Goal: Check status: Check status

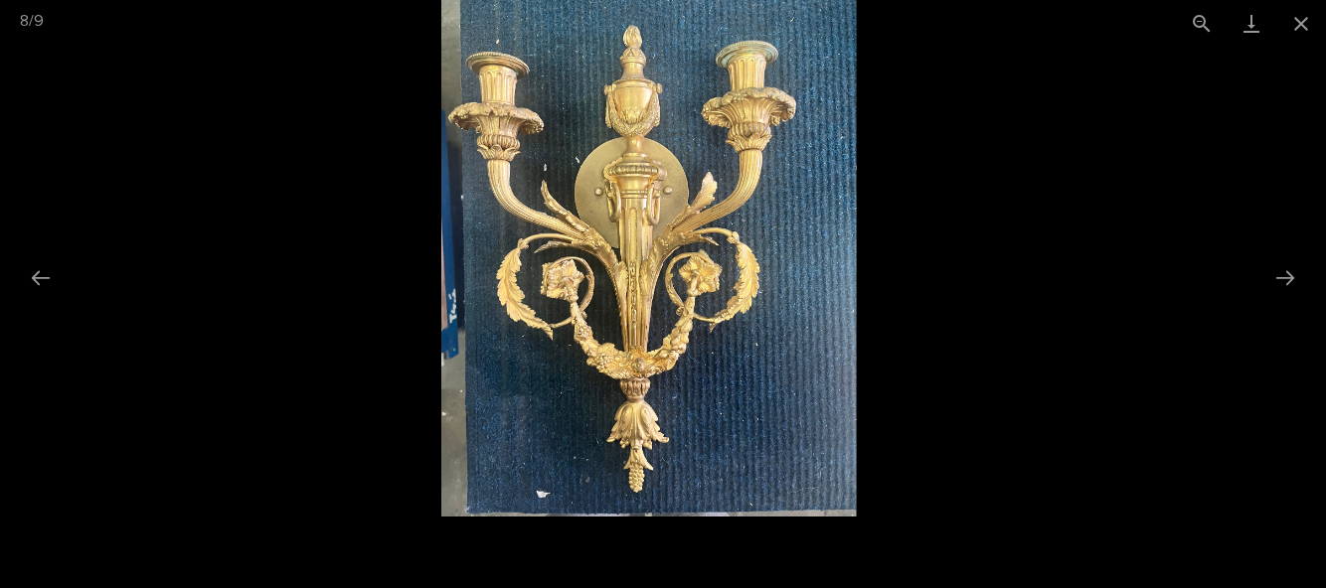
scroll to position [1155, 0]
click at [1294, 38] on button "Close gallery" at bounding box center [1301, 23] width 50 height 47
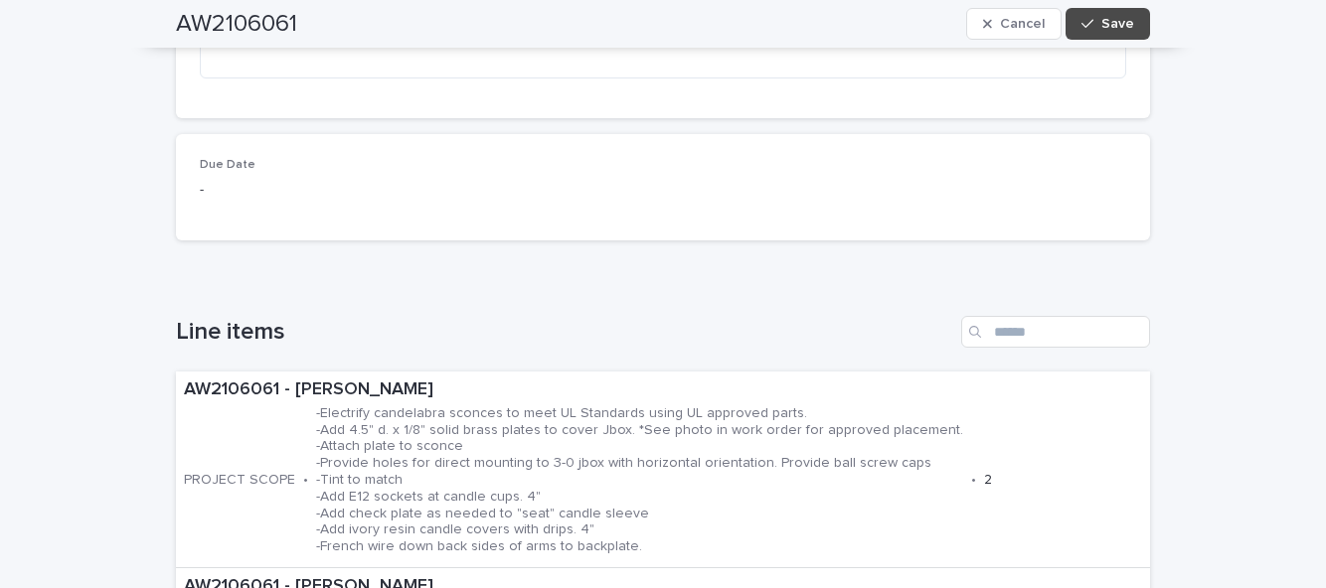
scroll to position [0, 0]
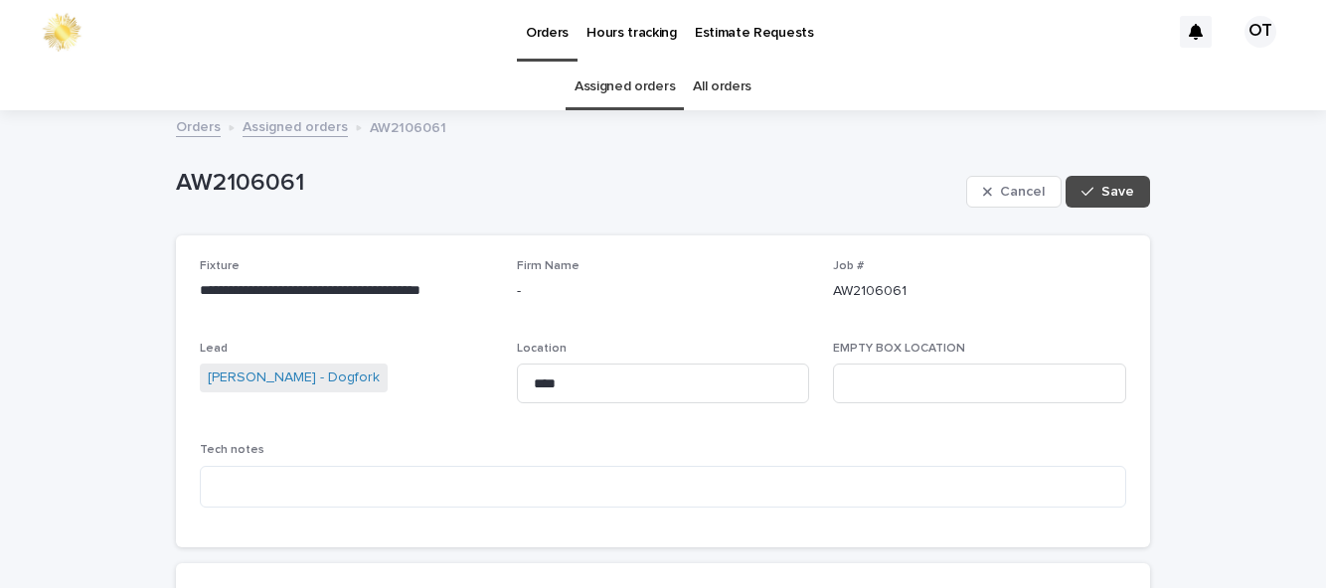
click at [610, 93] on link "Assigned orders" at bounding box center [624, 87] width 100 height 47
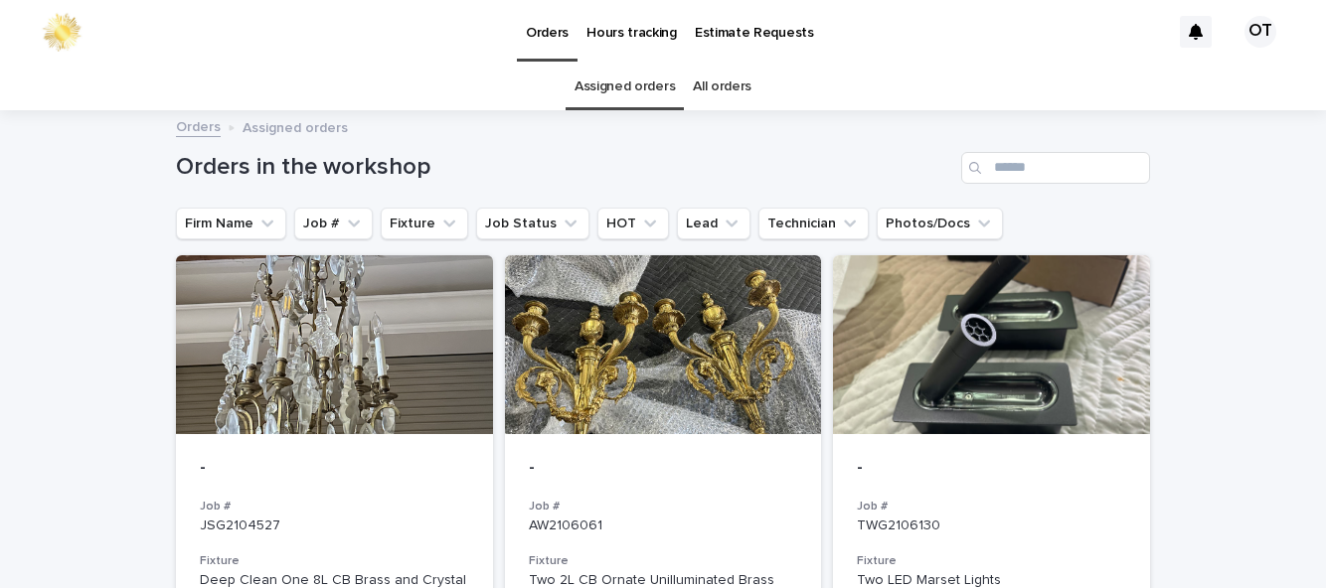
click at [734, 409] on div at bounding box center [663, 344] width 317 height 179
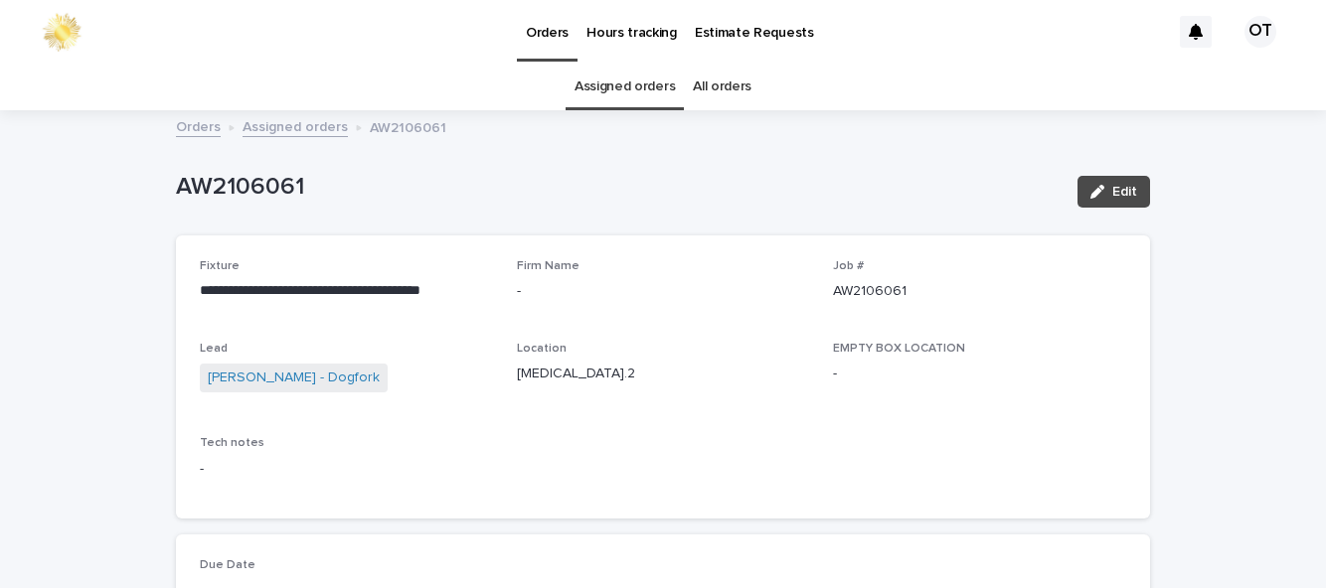
click at [692, 391] on div "Location [MEDICAL_DATA].2" at bounding box center [663, 371] width 293 height 59
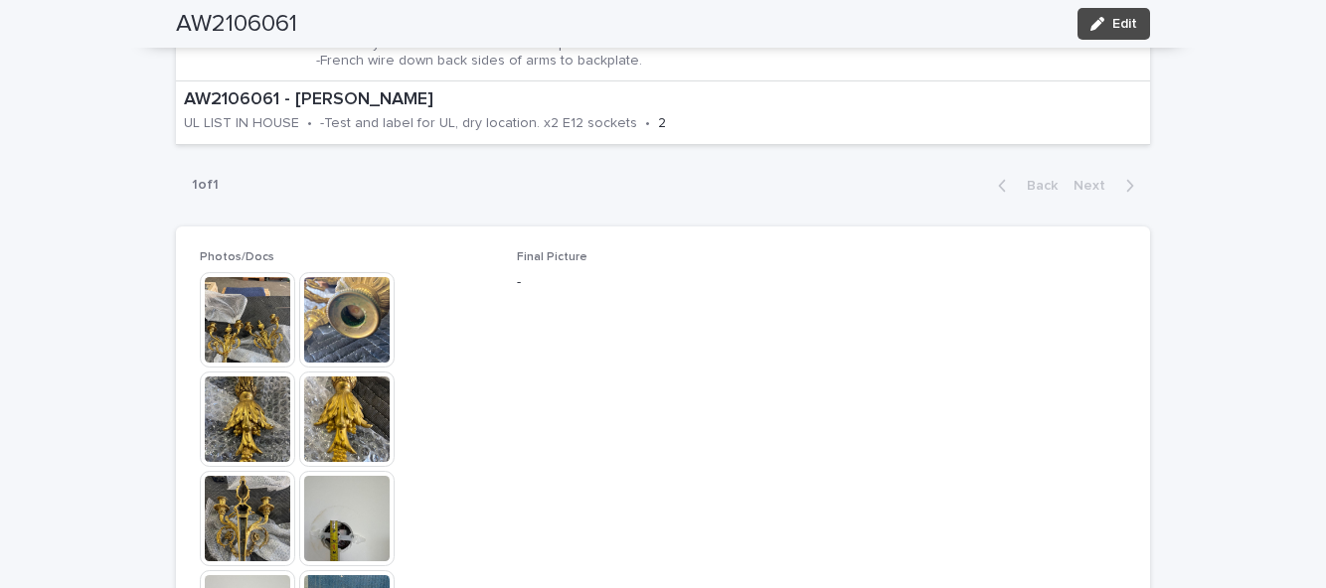
scroll to position [1339, 0]
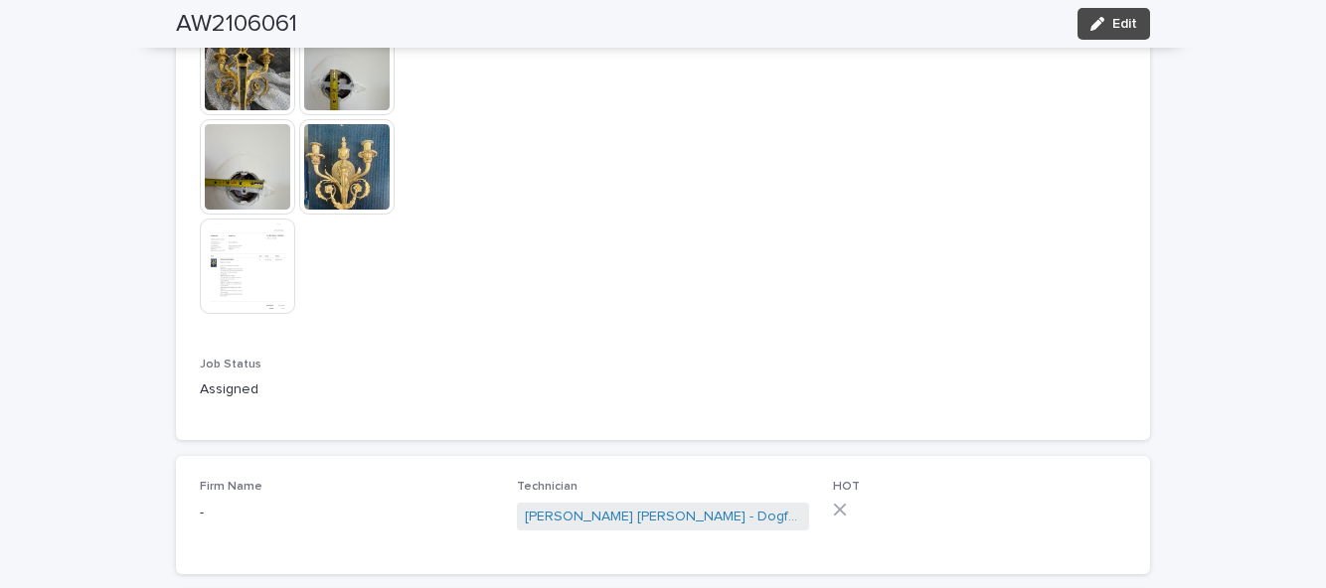
click at [244, 165] on img at bounding box center [247, 166] width 95 height 95
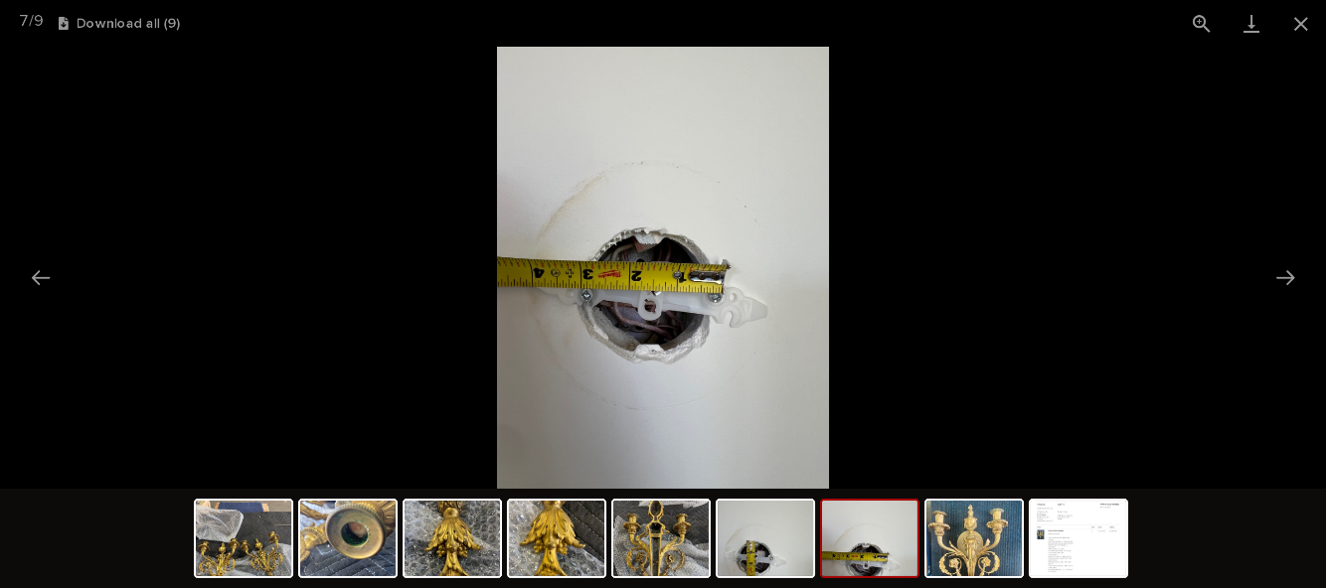
click at [1088, 547] on img at bounding box center [1078, 539] width 95 height 76
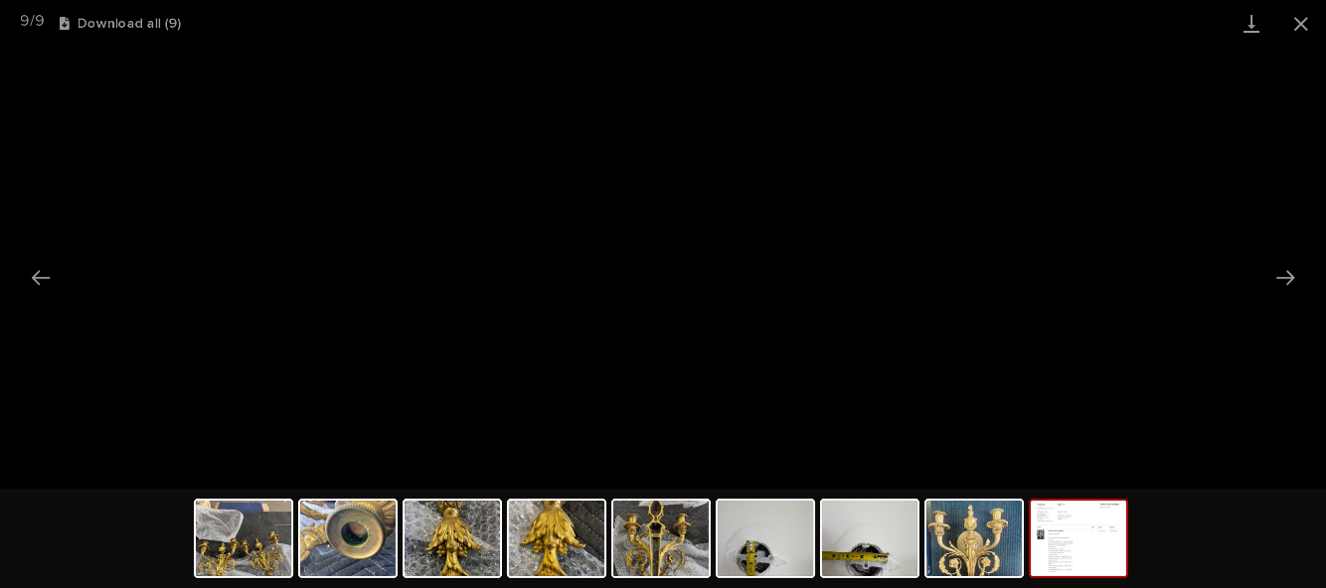
scroll to position [0, 0]
click at [777, 540] on img at bounding box center [765, 539] width 95 height 76
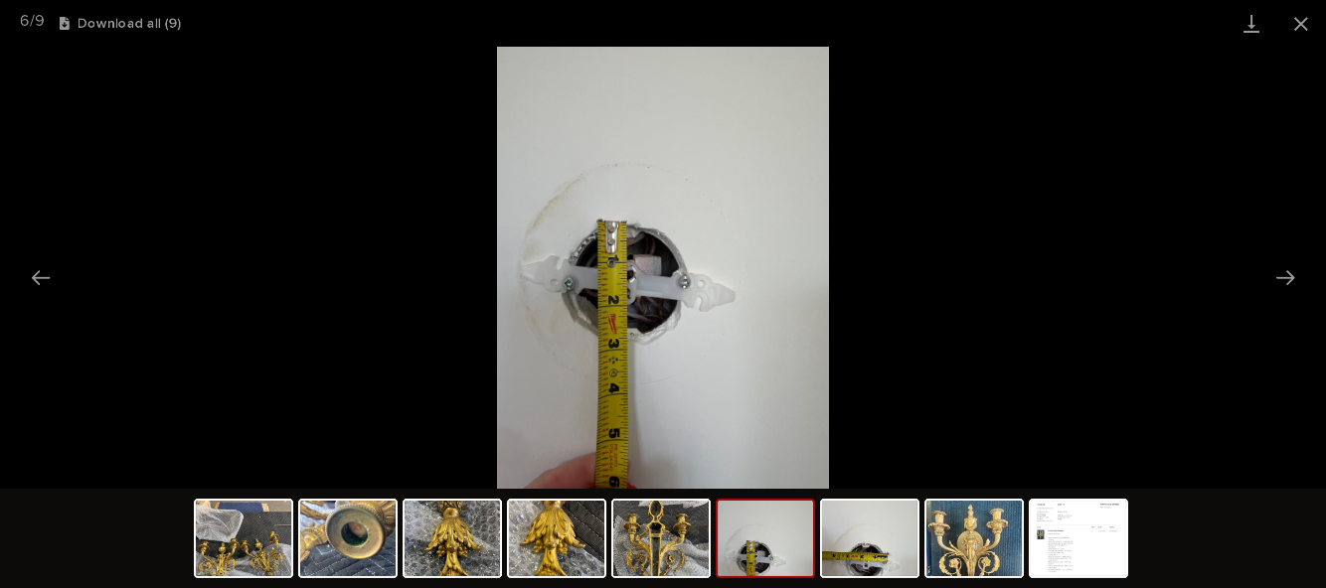
click at [652, 550] on img at bounding box center [660, 539] width 95 height 76
click at [830, 534] on img at bounding box center [869, 539] width 95 height 76
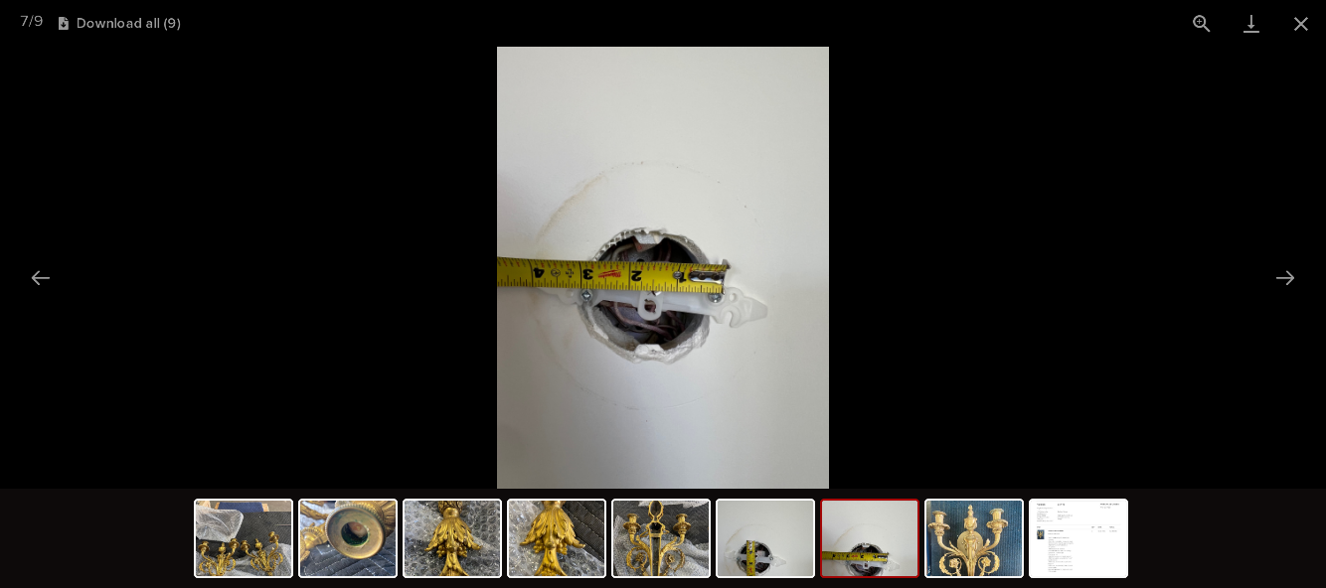
click at [1292, 28] on button "Close gallery" at bounding box center [1301, 23] width 50 height 47
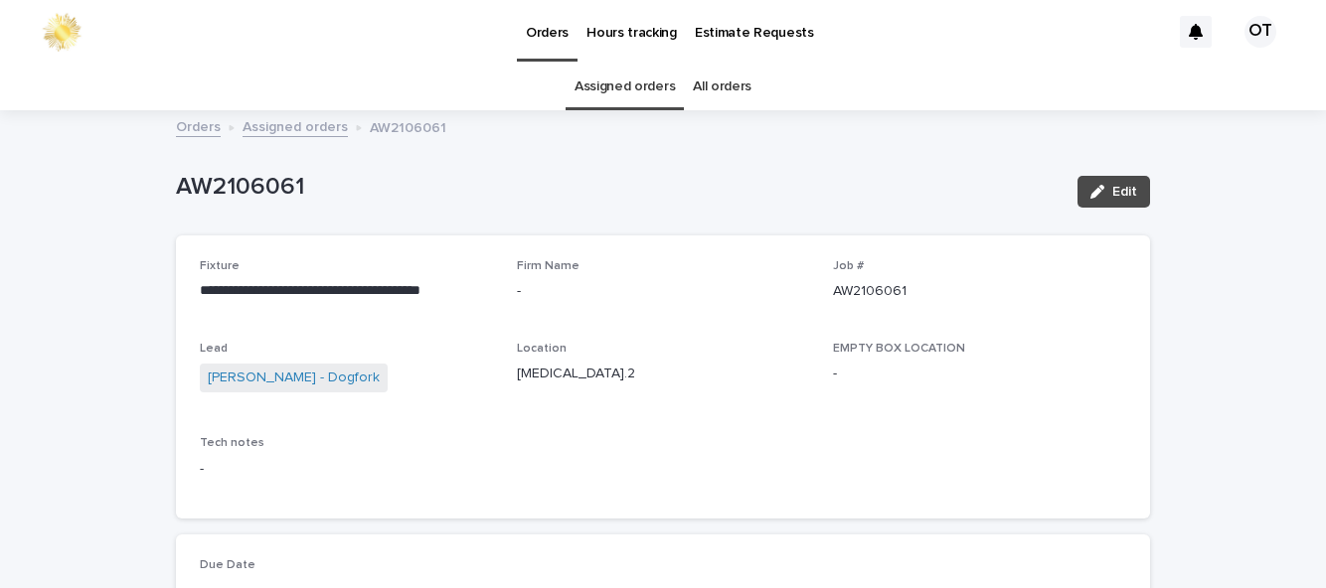
click at [628, 89] on link "Assigned orders" at bounding box center [624, 87] width 100 height 47
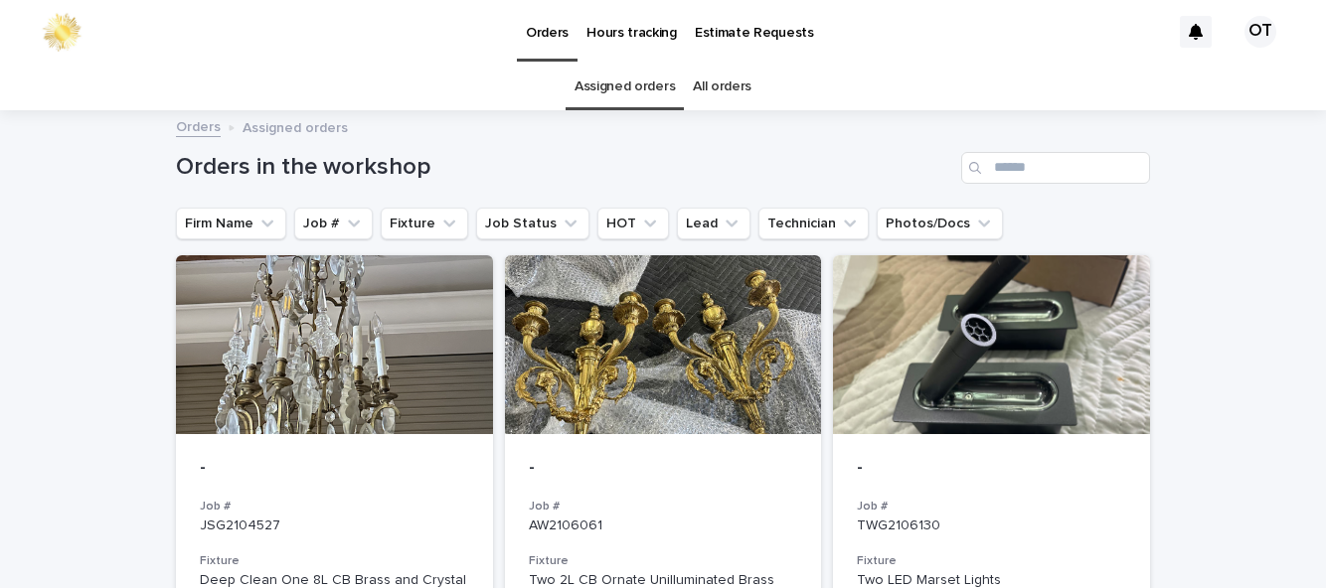
click at [1095, 407] on div at bounding box center [991, 344] width 317 height 179
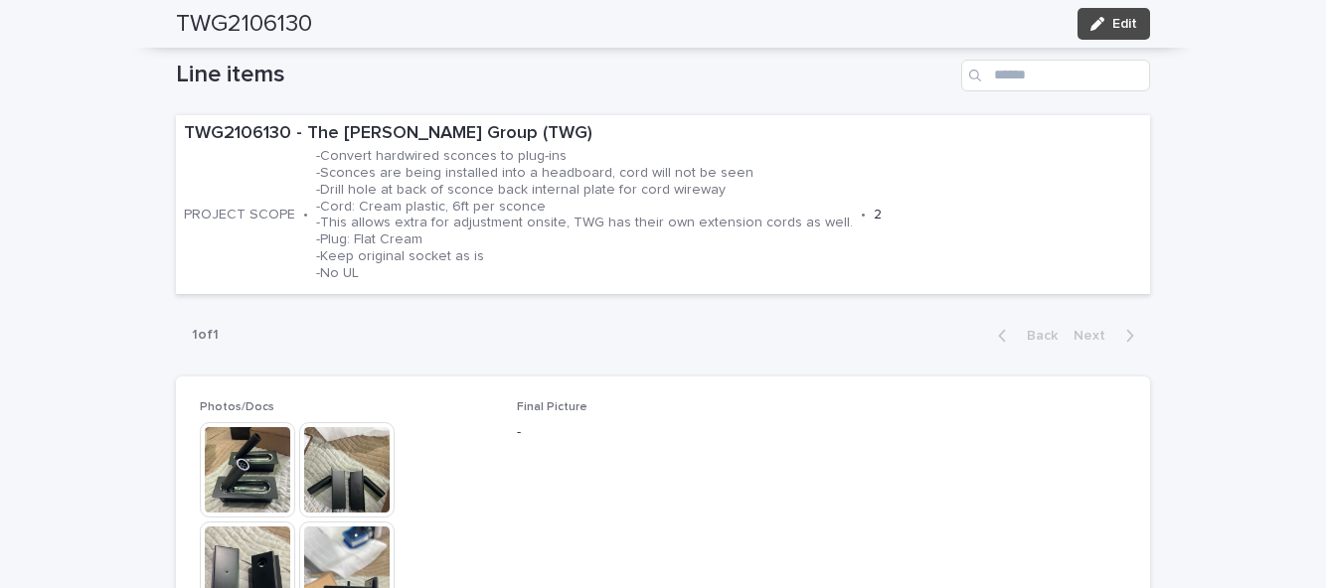
scroll to position [653, 0]
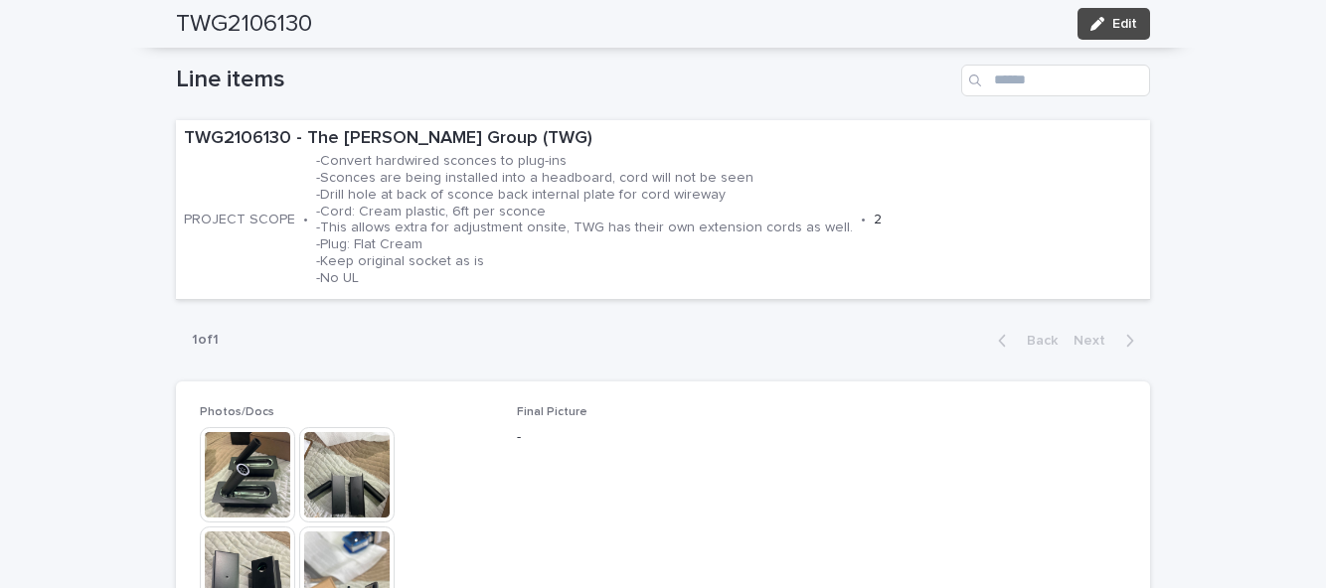
click at [606, 193] on p "-Convert hardwired sconces to plug-ins -Sconces are being installed into a head…" at bounding box center [584, 219] width 537 height 133
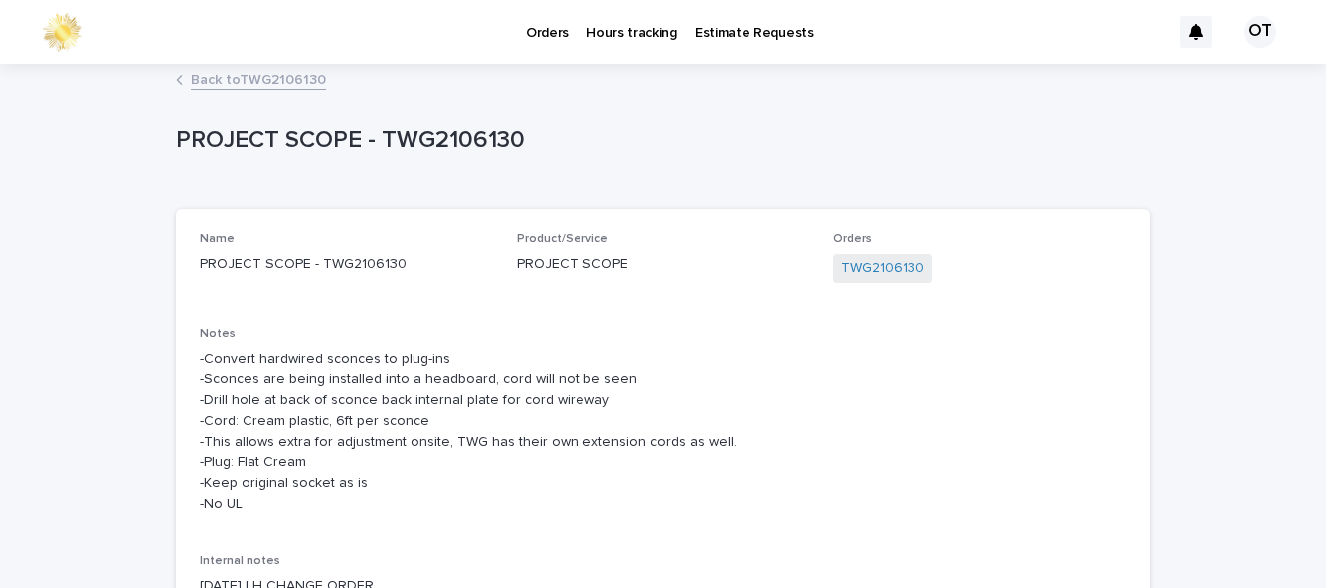
click at [309, 68] on link "Back to TWG2106130" at bounding box center [258, 79] width 135 height 23
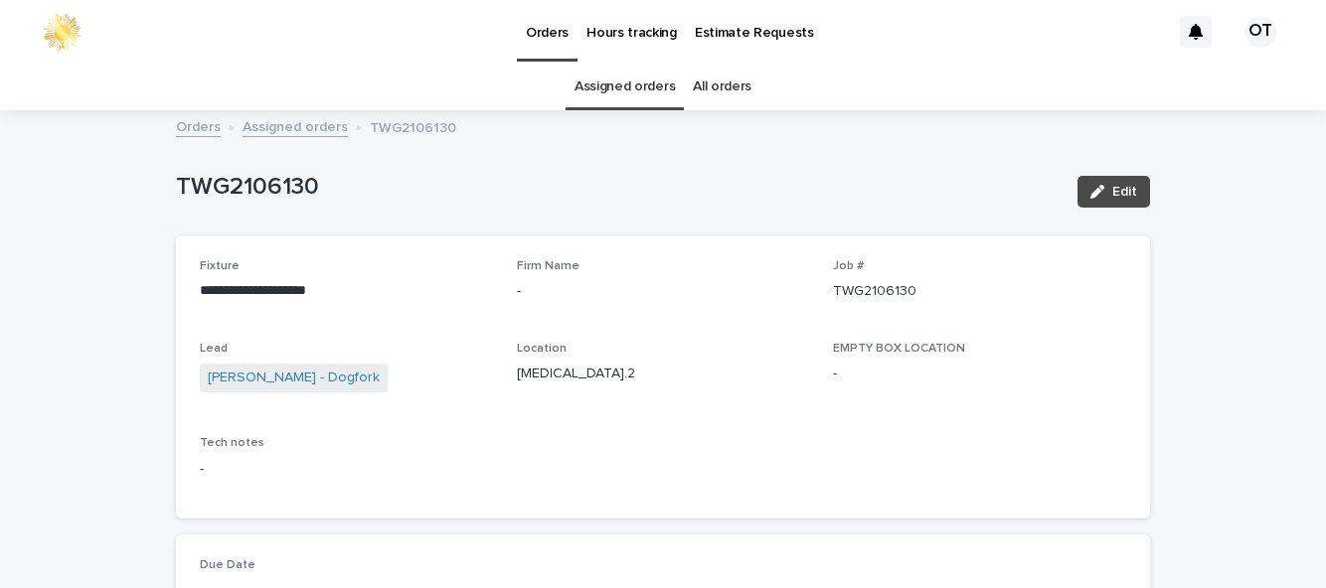
click at [648, 64] on link "Assigned orders" at bounding box center [624, 87] width 100 height 47
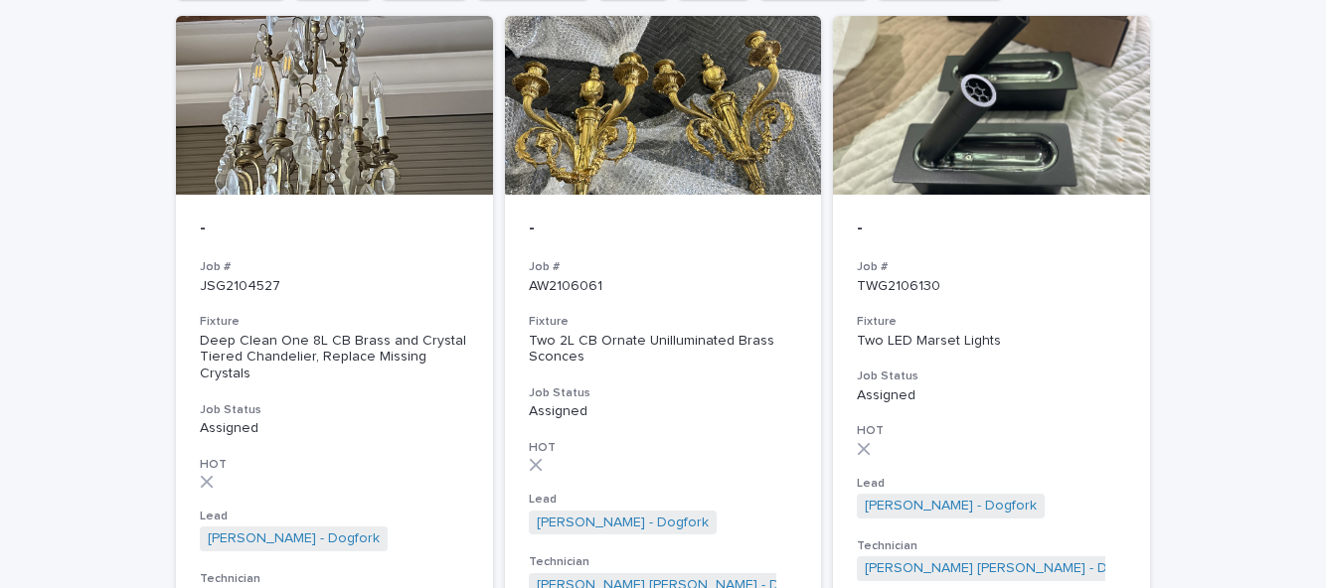
scroll to position [242, 0]
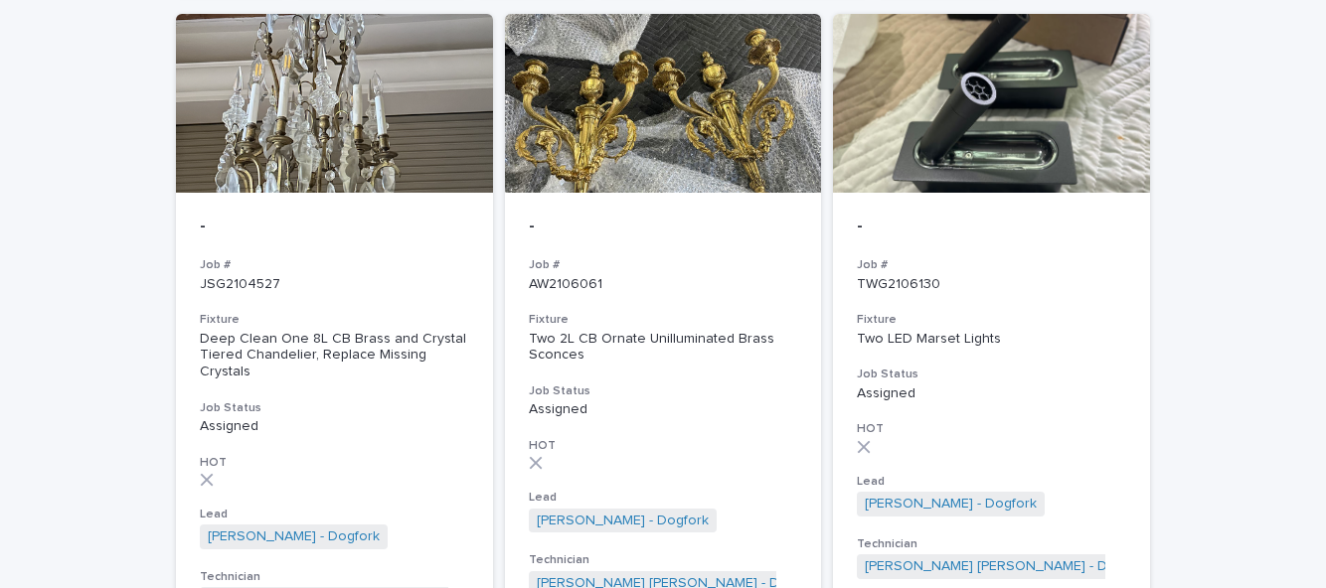
click at [388, 401] on h3 "Job Status" at bounding box center [334, 409] width 269 height 16
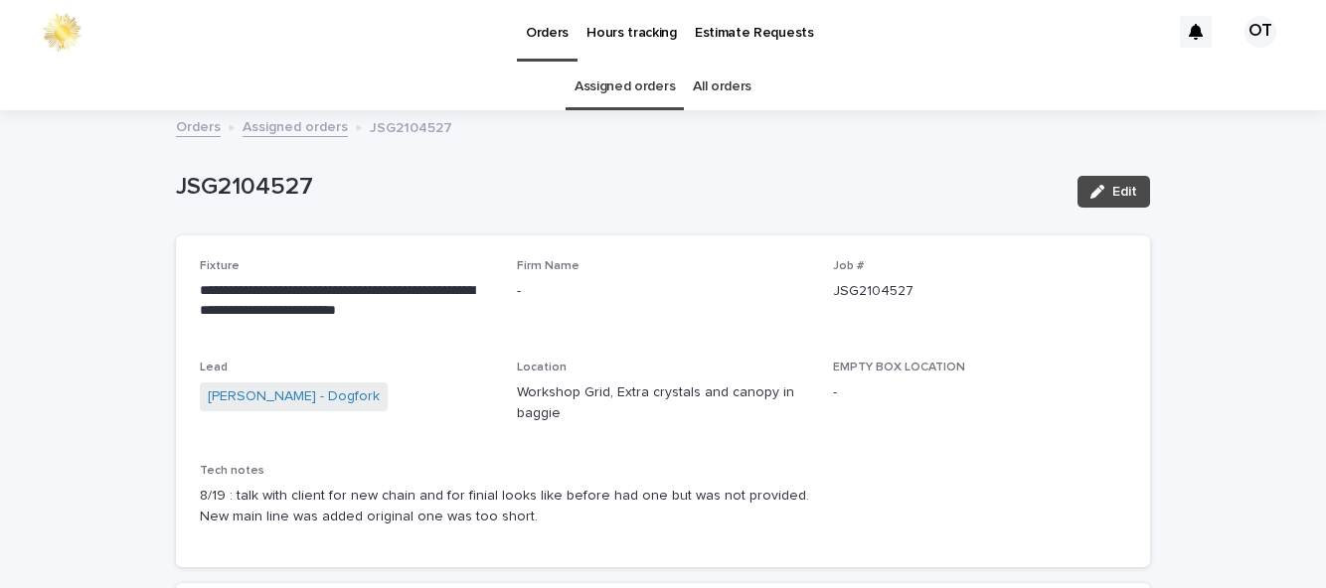
click at [642, 91] on link "Assigned orders" at bounding box center [624, 87] width 100 height 47
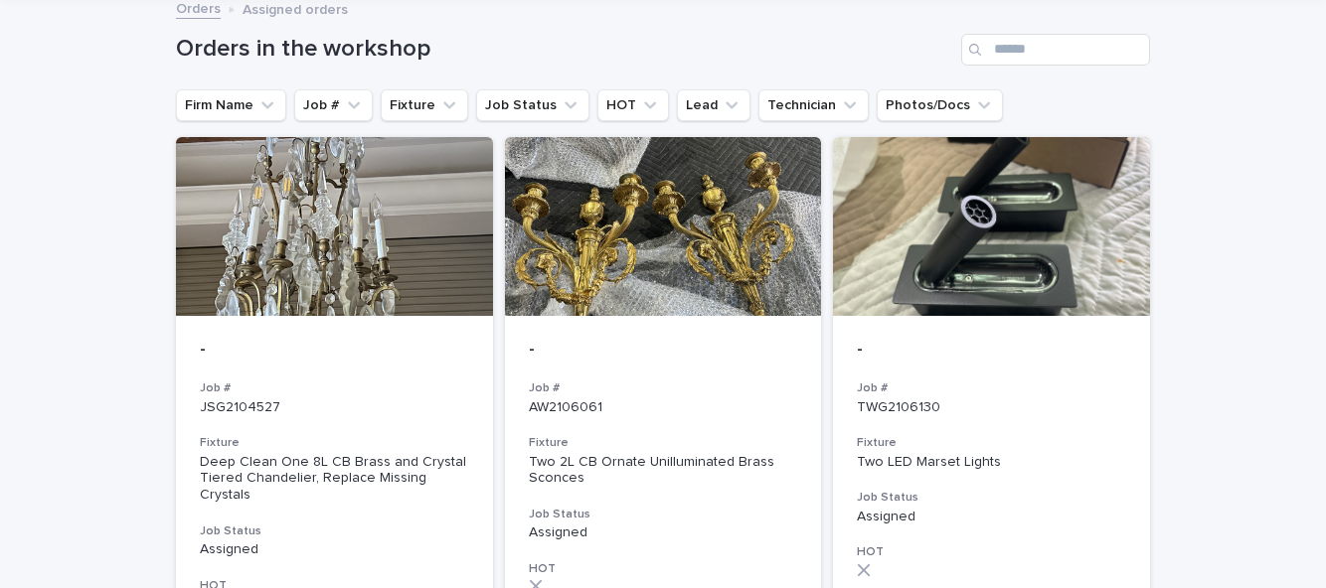
scroll to position [120, 0]
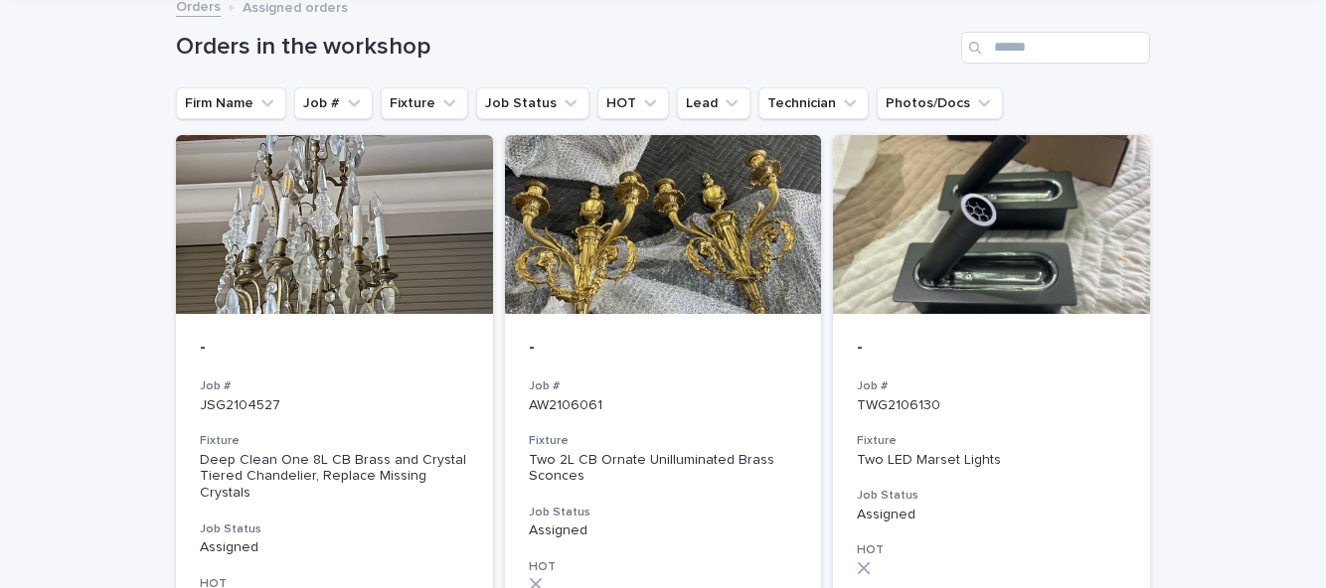
click at [684, 450] on div "Fixture Two 2L CB Ornate Unilluminated Brass Sconces" at bounding box center [663, 459] width 269 height 52
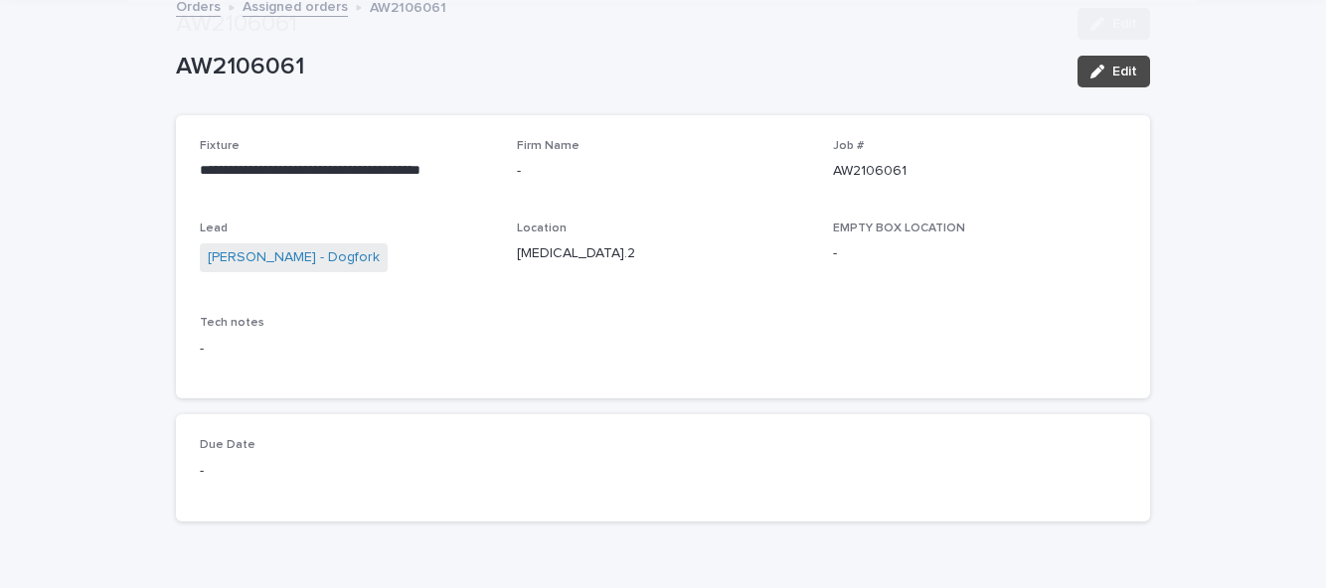
scroll to position [1347, 0]
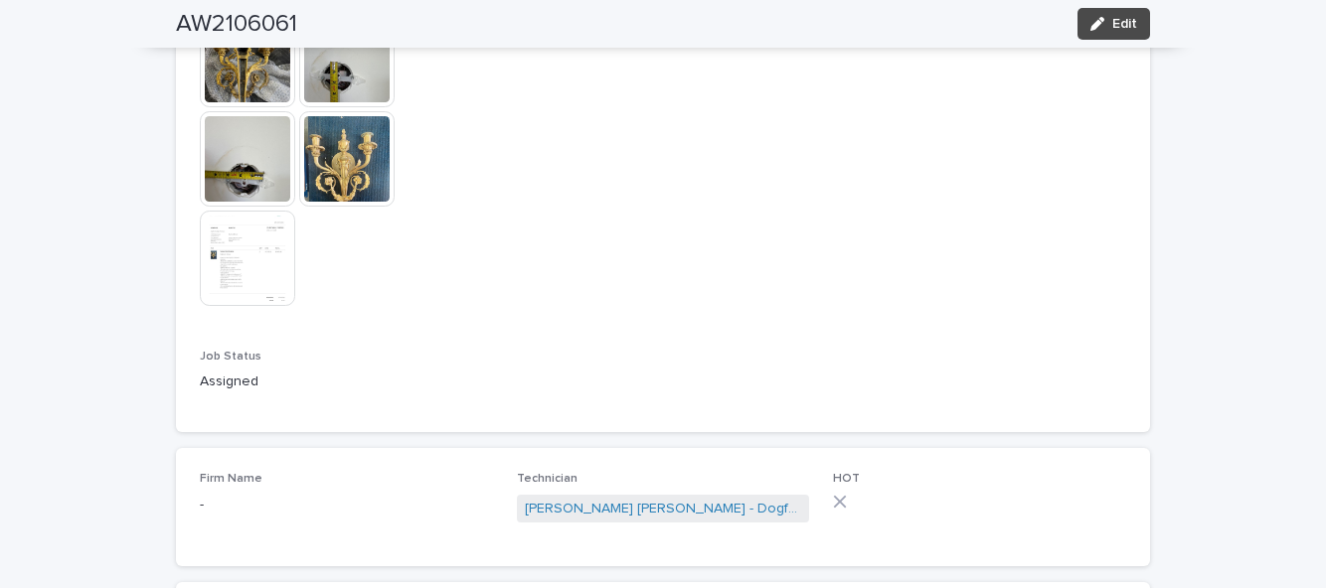
click at [356, 91] on img at bounding box center [346, 59] width 95 height 95
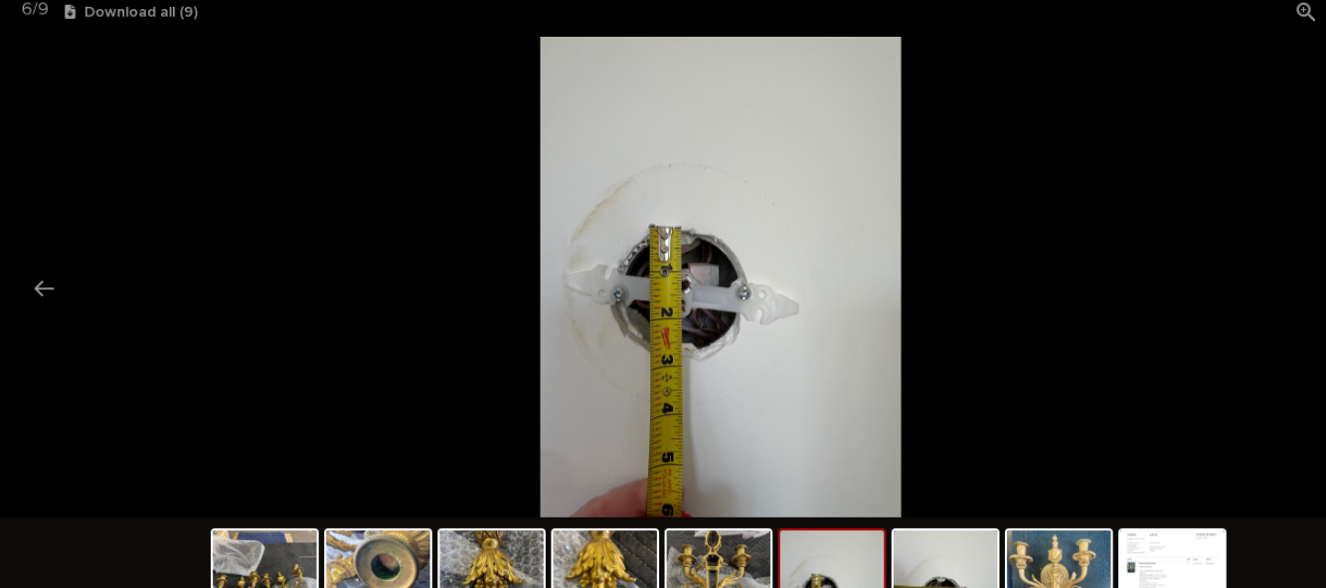
click at [891, 519] on img at bounding box center [869, 539] width 95 height 76
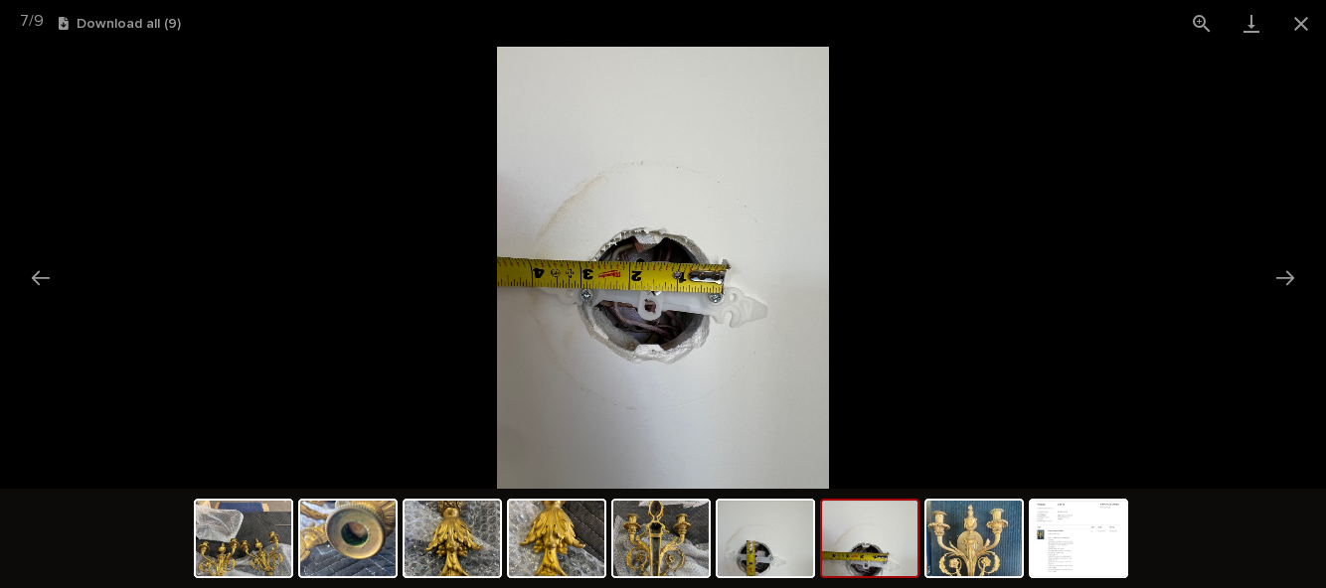
click at [1303, 30] on button "Close gallery" at bounding box center [1301, 23] width 50 height 47
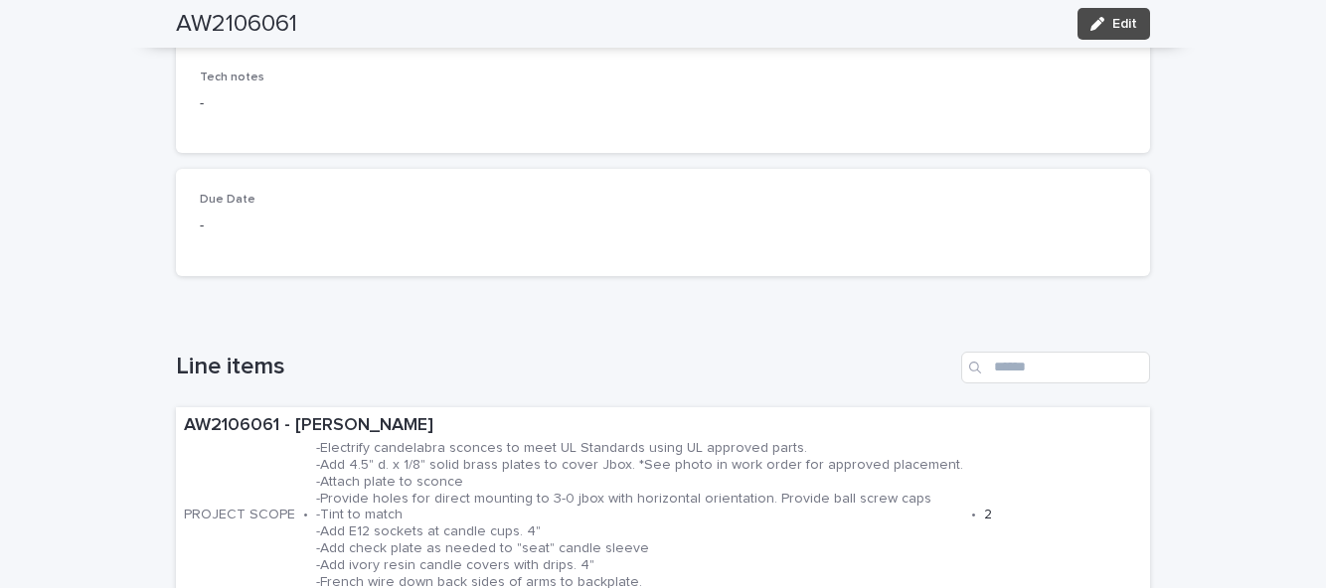
scroll to position [0, 0]
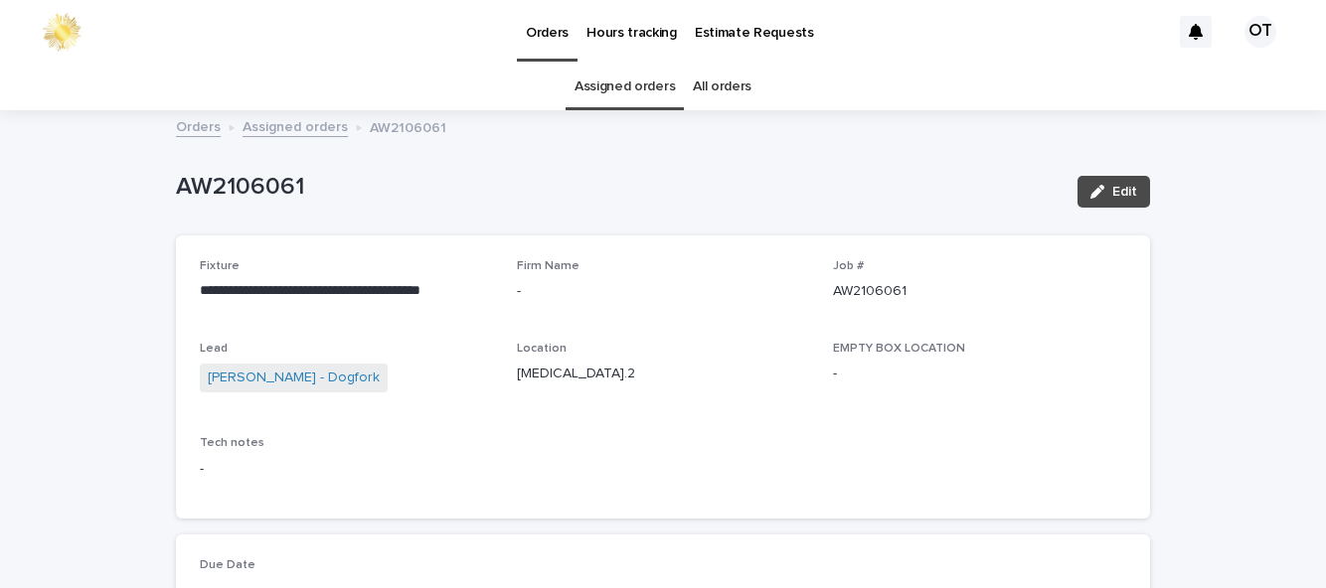
click at [642, 84] on link "Assigned orders" at bounding box center [624, 87] width 100 height 47
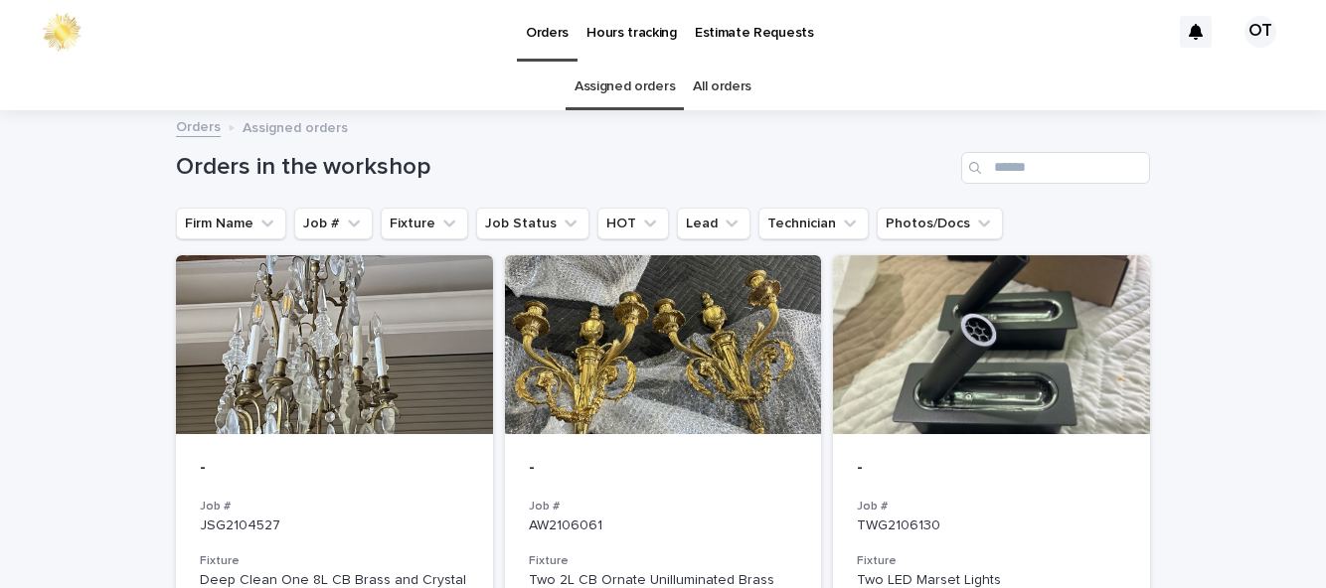
click at [1259, 413] on div "Loading... Saving… Loading... Saving… Orders in the workshop Firm Name Job # Fi…" at bounding box center [663, 569] width 1326 height 914
click at [700, 417] on div at bounding box center [663, 344] width 317 height 179
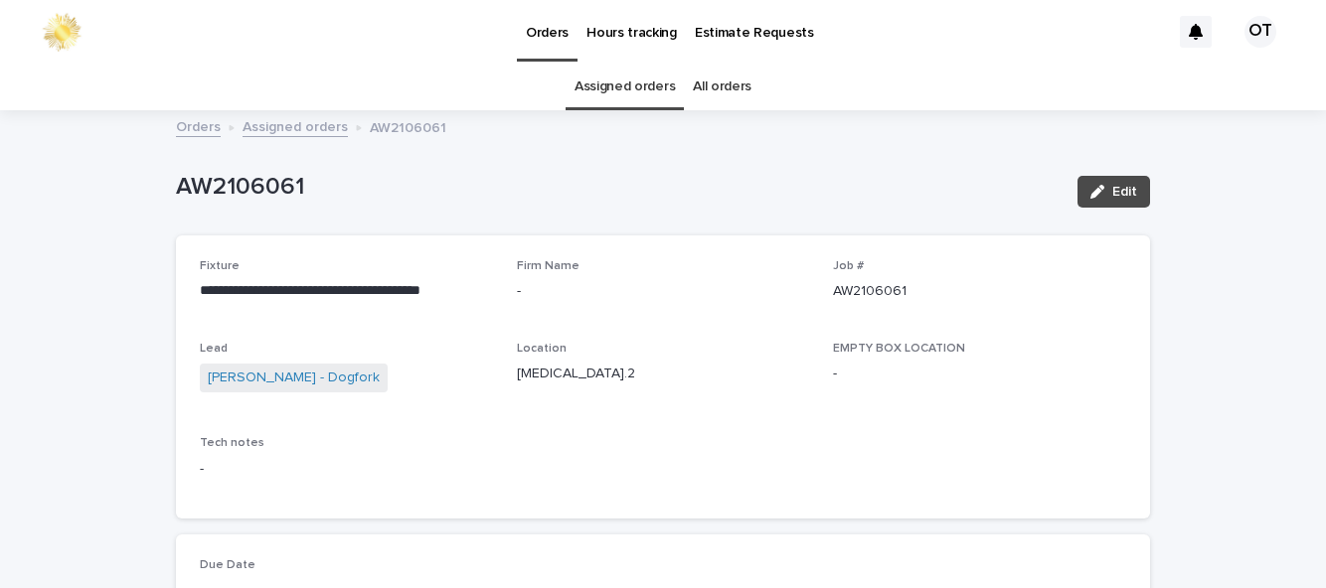
click at [622, 105] on link "Assigned orders" at bounding box center [624, 87] width 100 height 47
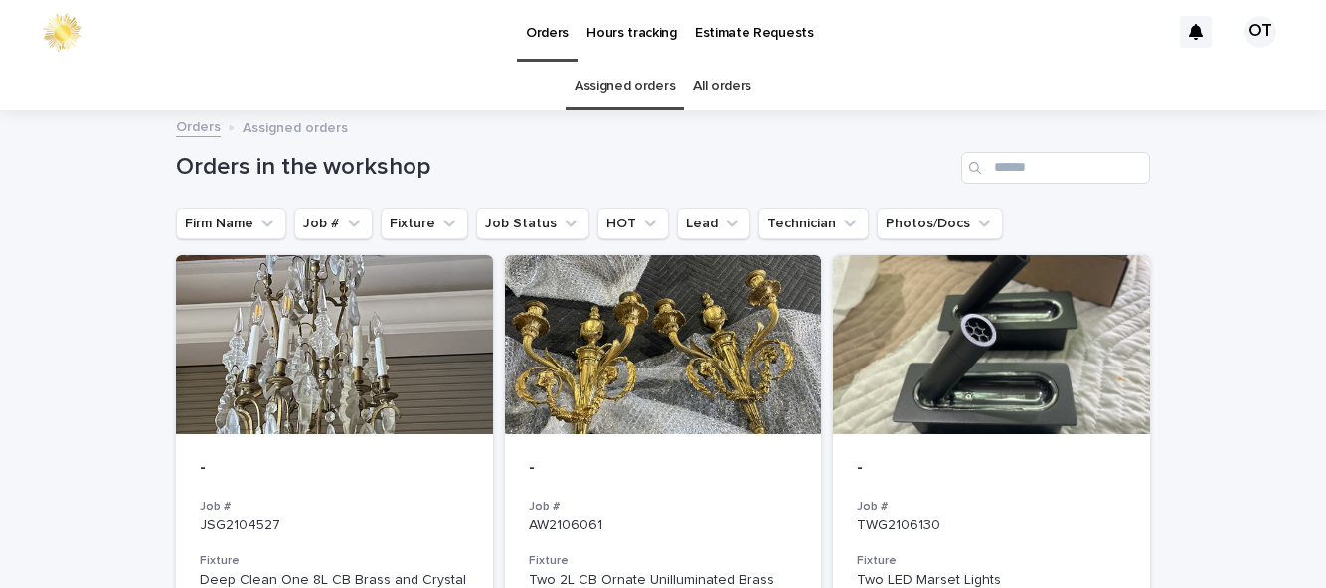
click at [639, 88] on link "Assigned orders" at bounding box center [624, 87] width 100 height 47
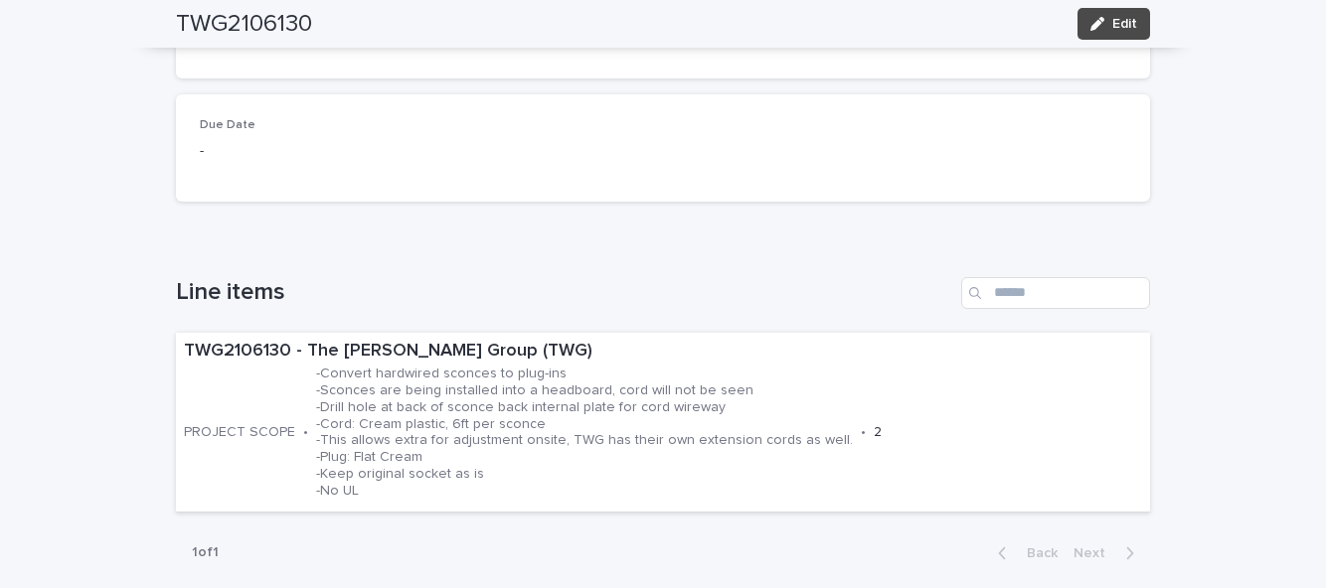
scroll to position [406, 0]
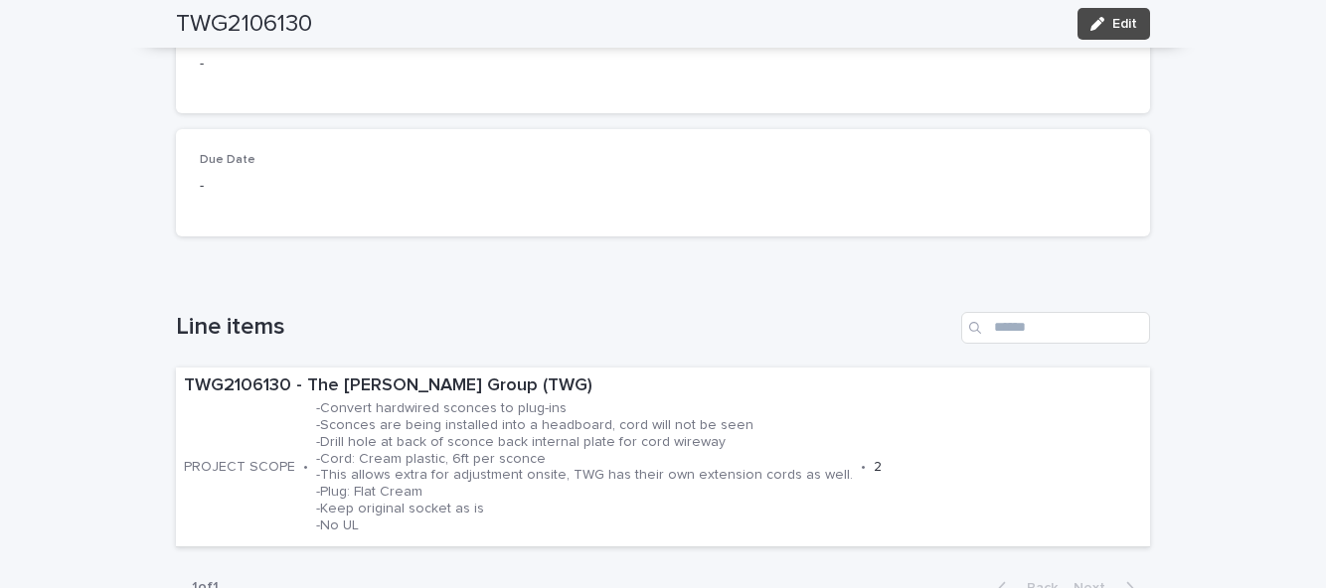
click at [562, 465] on p "-Convert hardwired sconces to plug-ins -Sconces are being installed into a head…" at bounding box center [584, 467] width 537 height 133
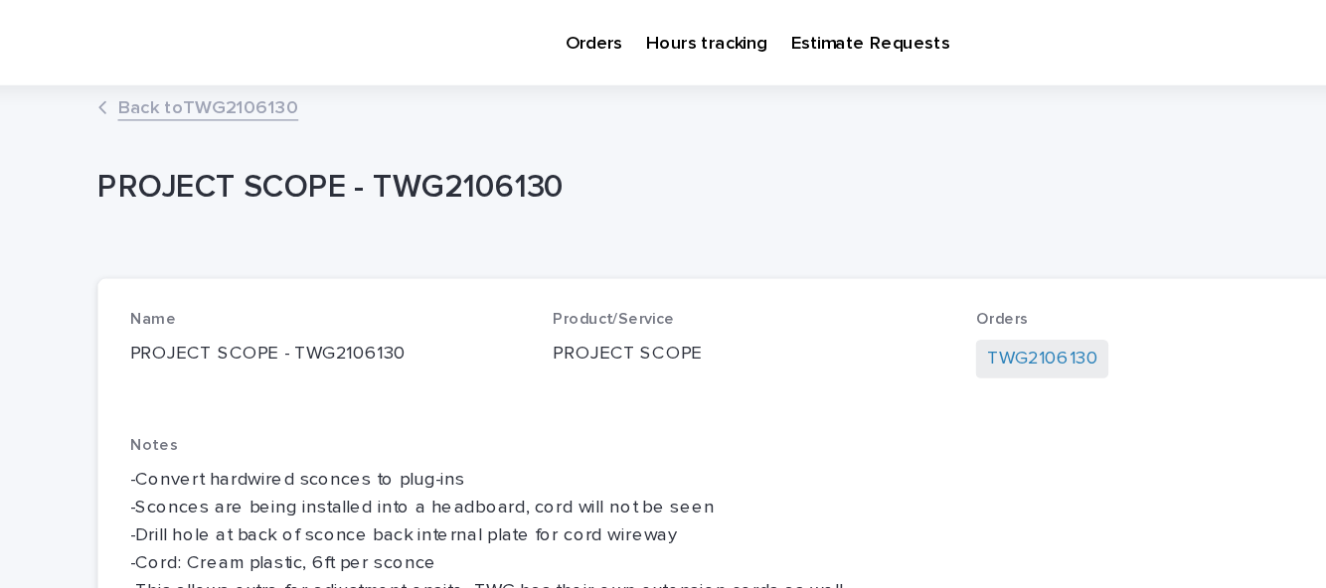
click at [539, 42] on link "Orders" at bounding box center [547, 31] width 61 height 62
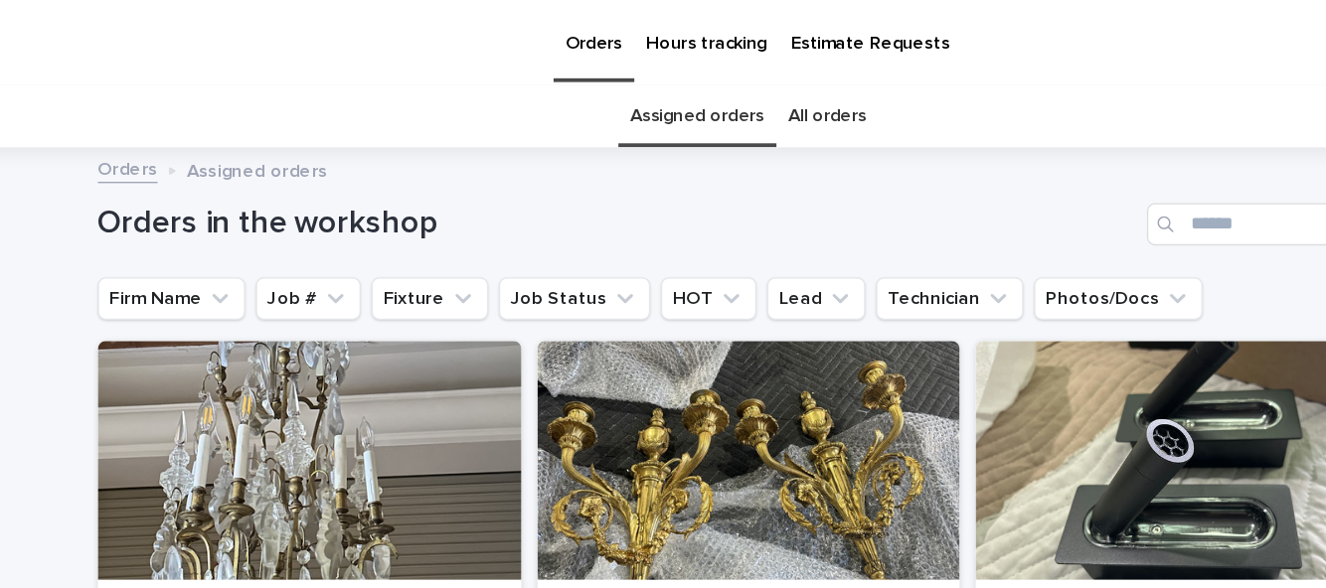
click at [1005, 364] on div at bounding box center [991, 344] width 317 height 179
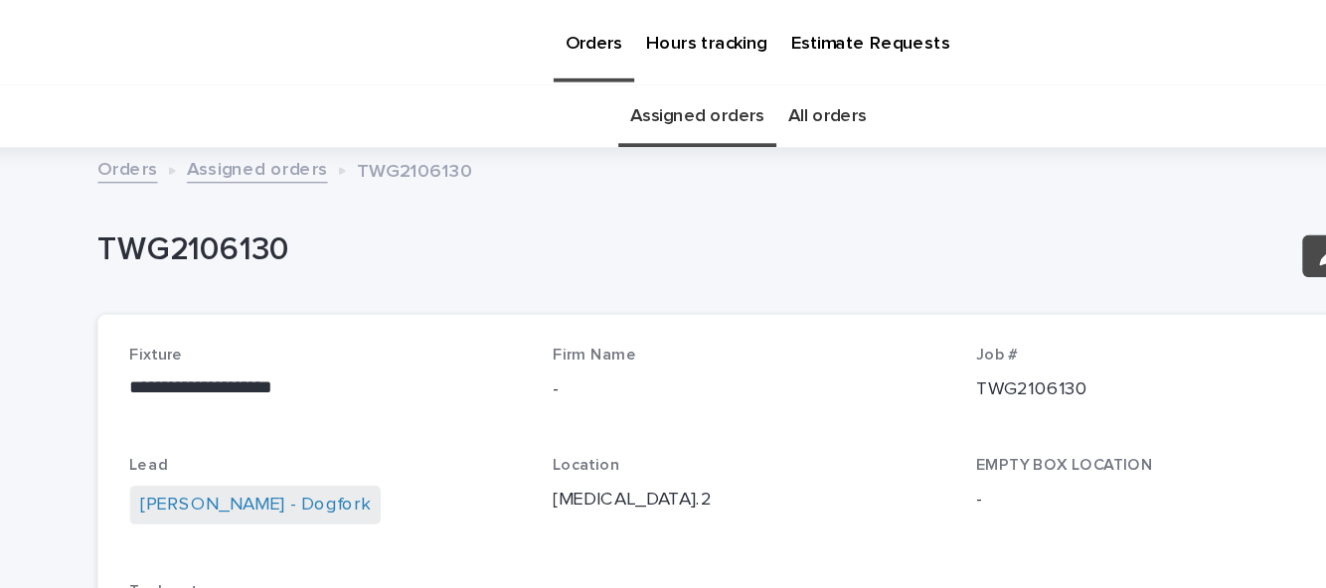
click at [1010, 352] on p "EMPTY BOX LOCATION" at bounding box center [979, 349] width 293 height 14
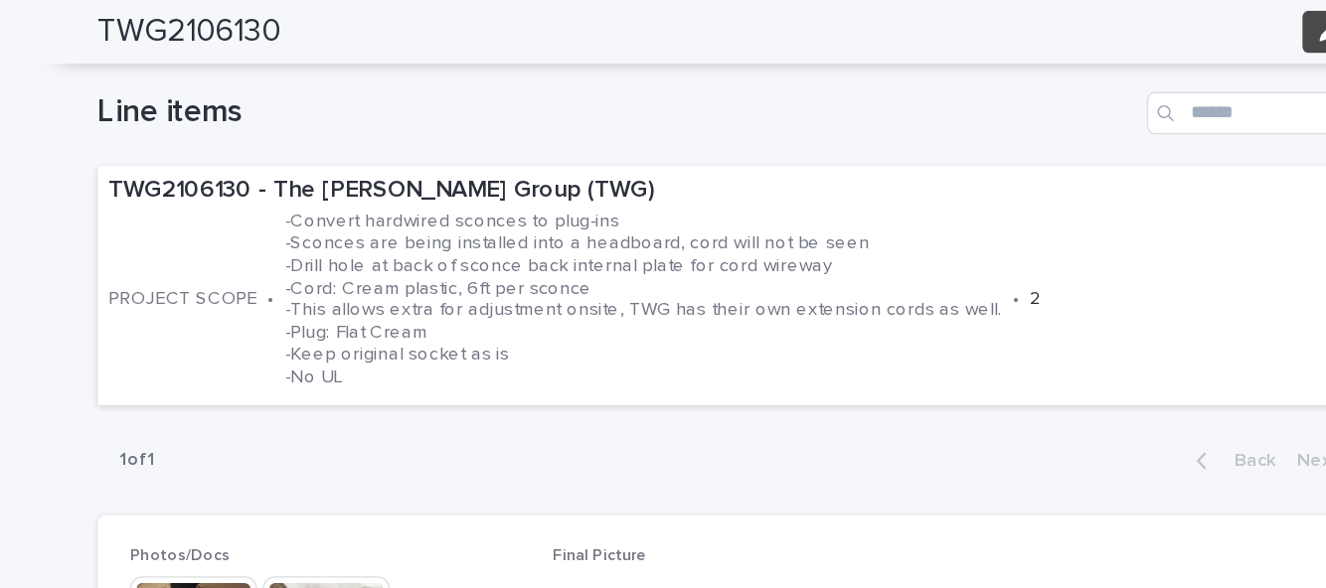
scroll to position [644, 0]
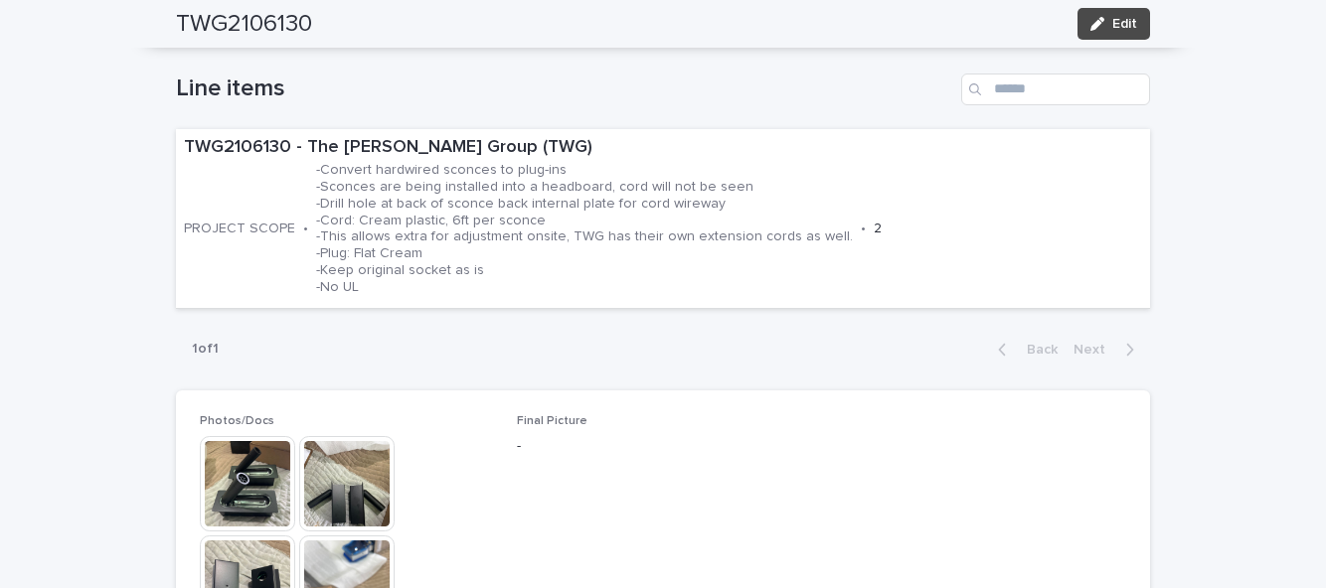
click at [723, 264] on p "-Convert hardwired sconces to plug-ins -Sconces are being installed into a head…" at bounding box center [584, 228] width 537 height 133
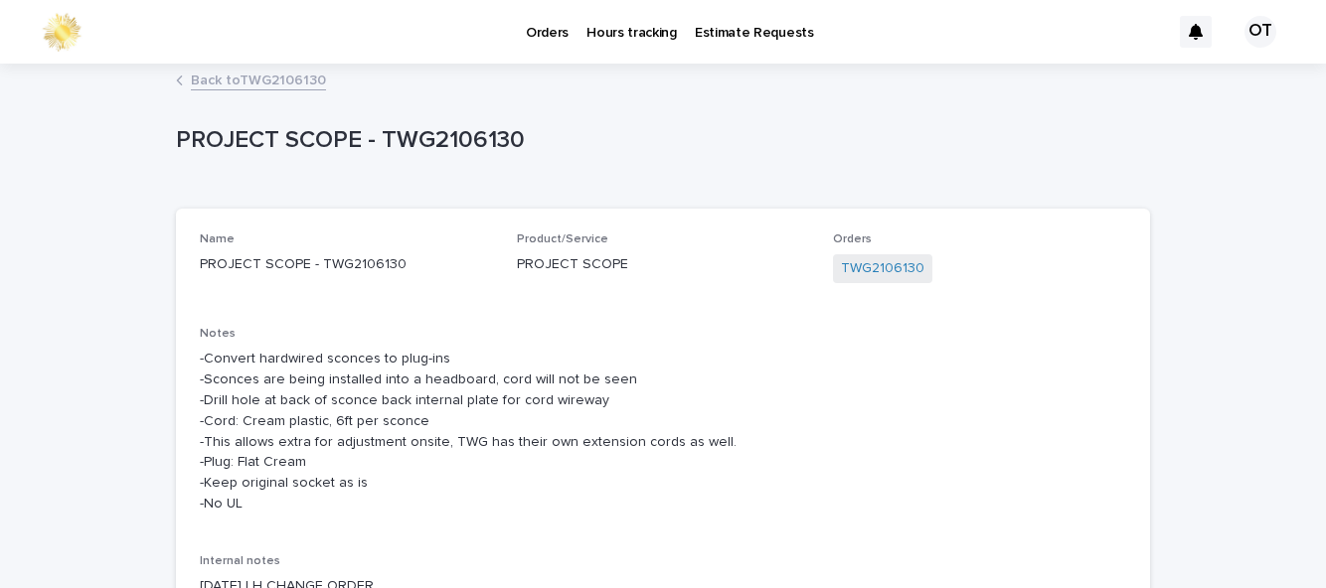
click at [531, 58] on link "Orders" at bounding box center [547, 31] width 61 height 62
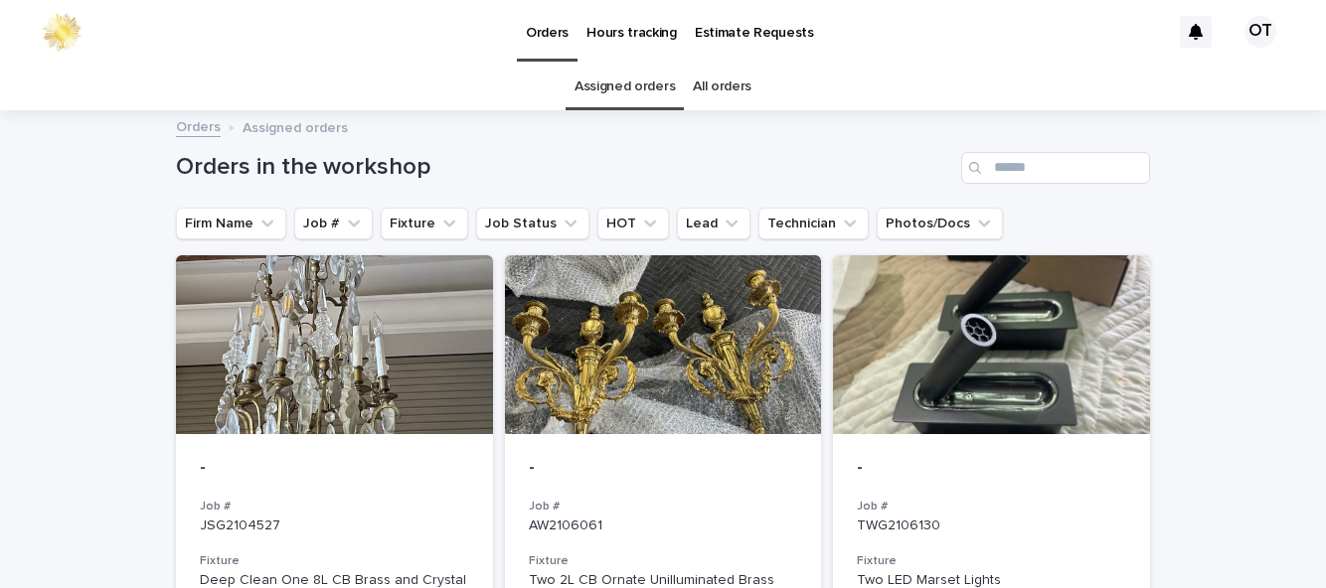
click at [720, 499] on h3 "Job #" at bounding box center [663, 507] width 269 height 16
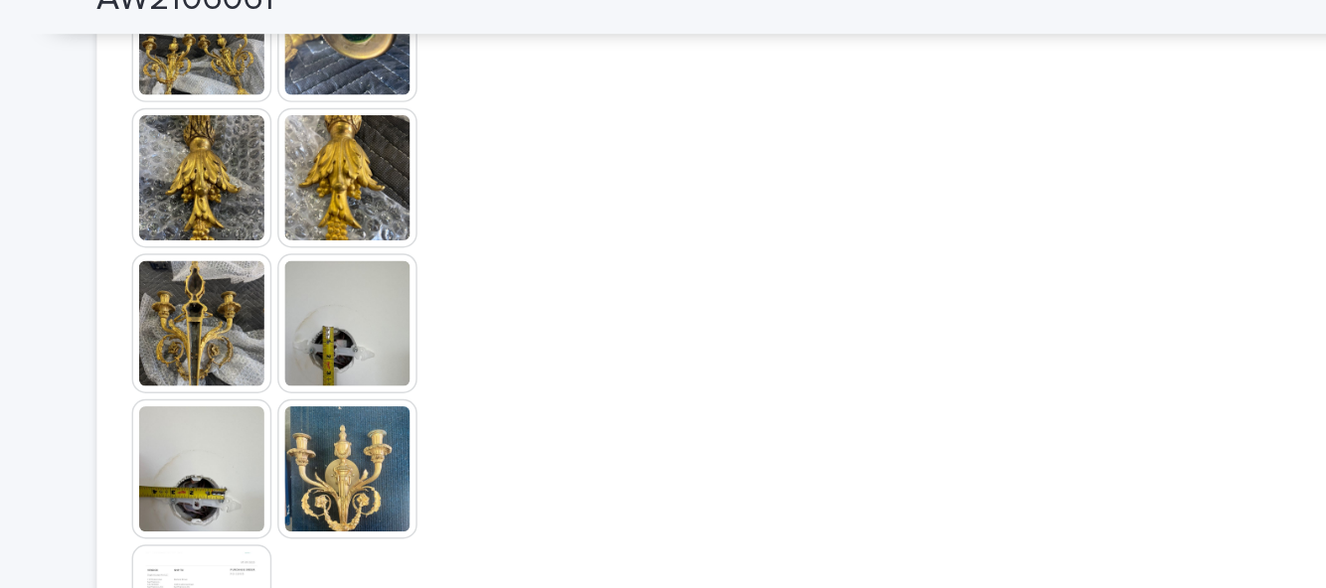
scroll to position [1171, 0]
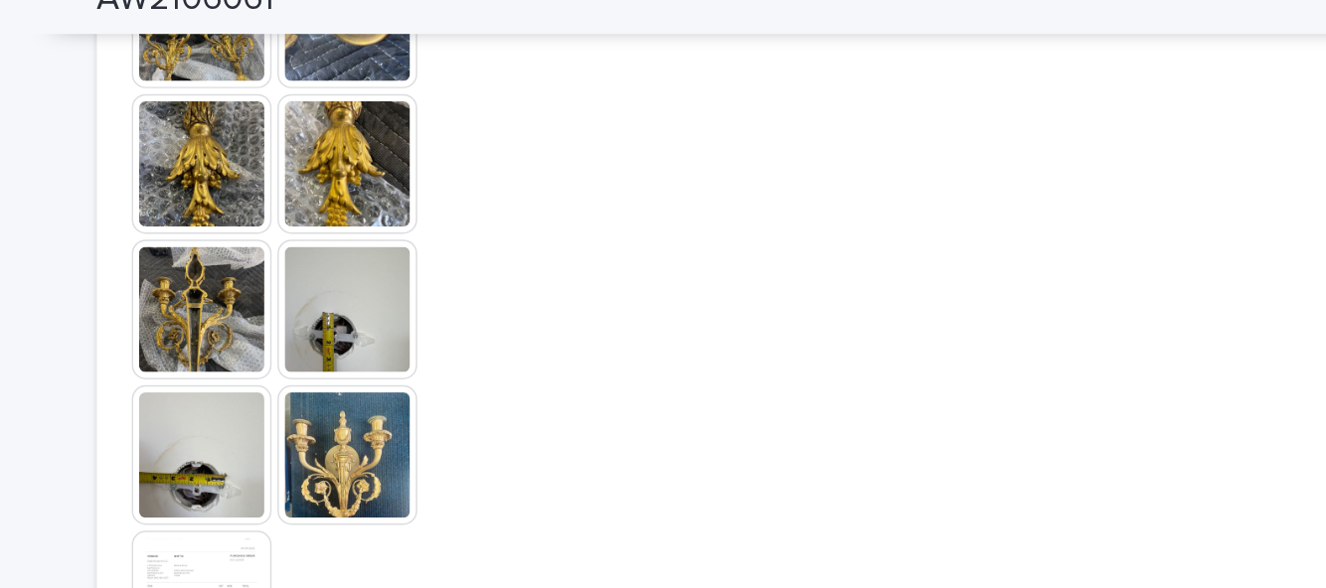
click at [356, 237] on img at bounding box center [346, 235] width 95 height 95
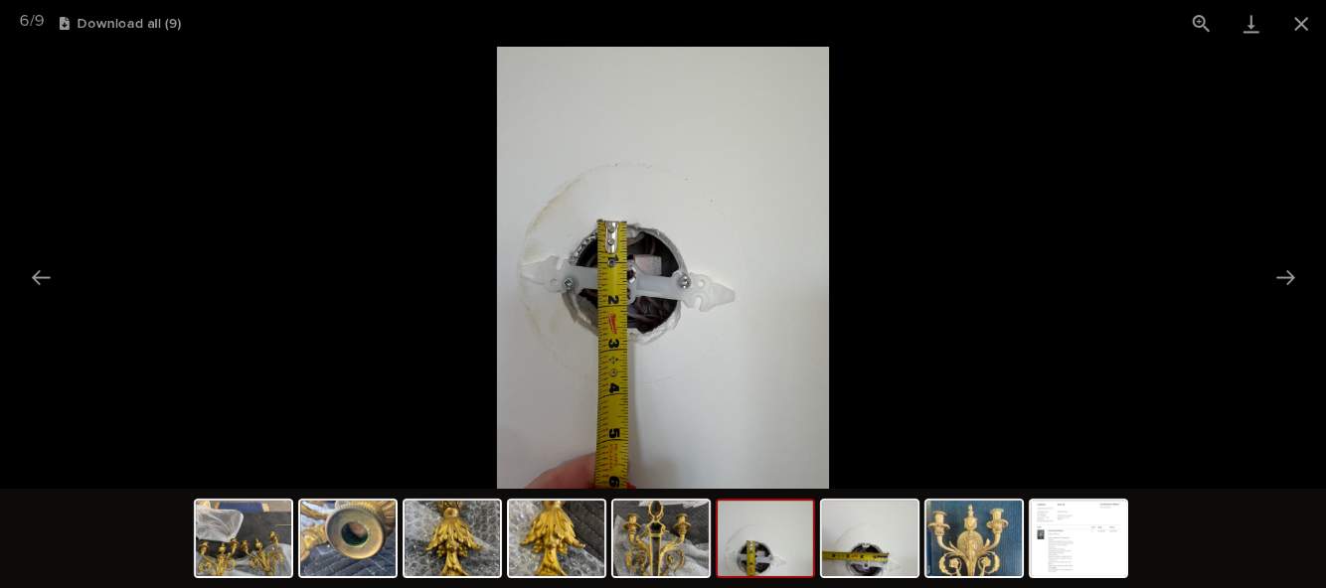
click at [1302, 13] on button "Close gallery" at bounding box center [1301, 23] width 50 height 47
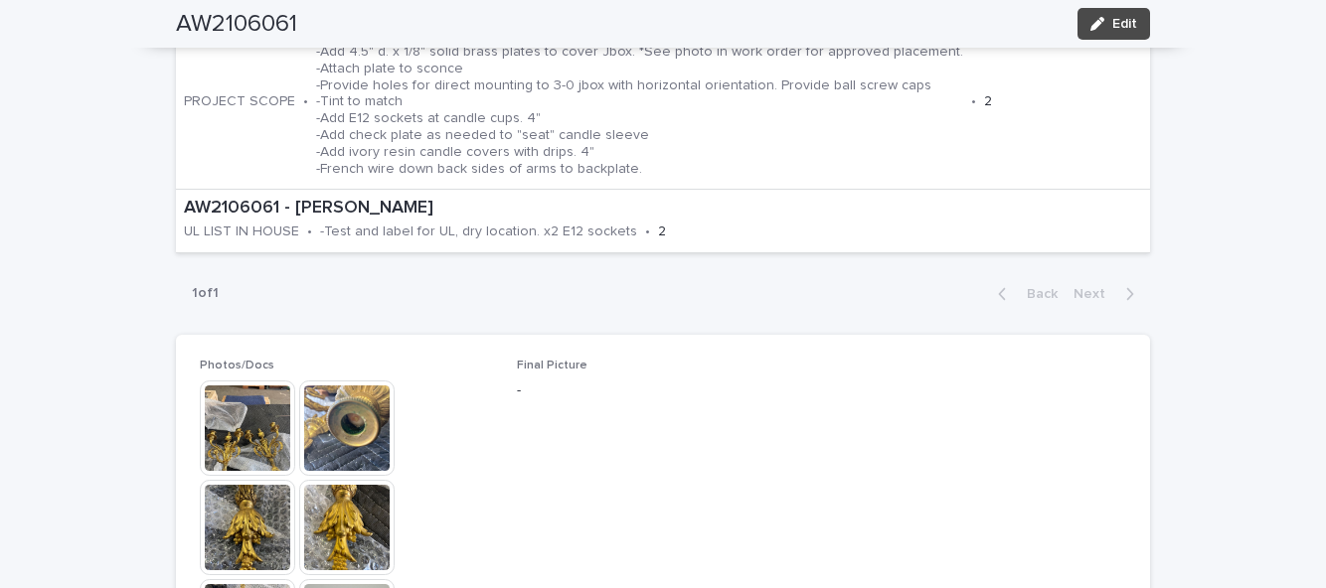
scroll to position [0, 0]
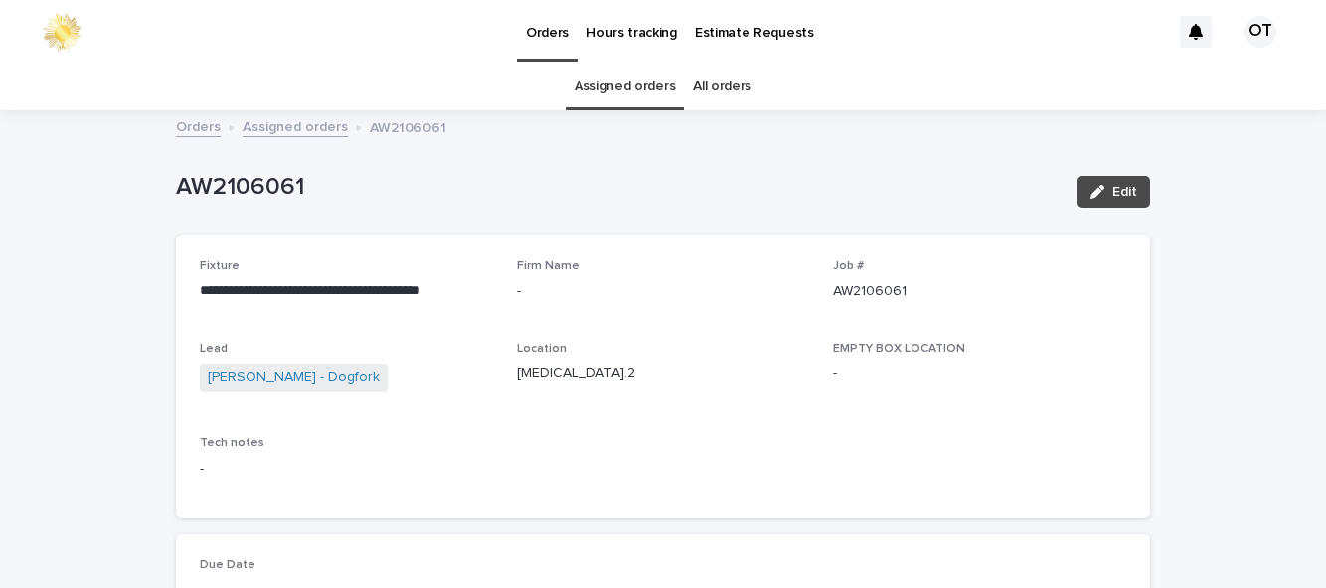
click at [630, 105] on link "Assigned orders" at bounding box center [624, 87] width 100 height 47
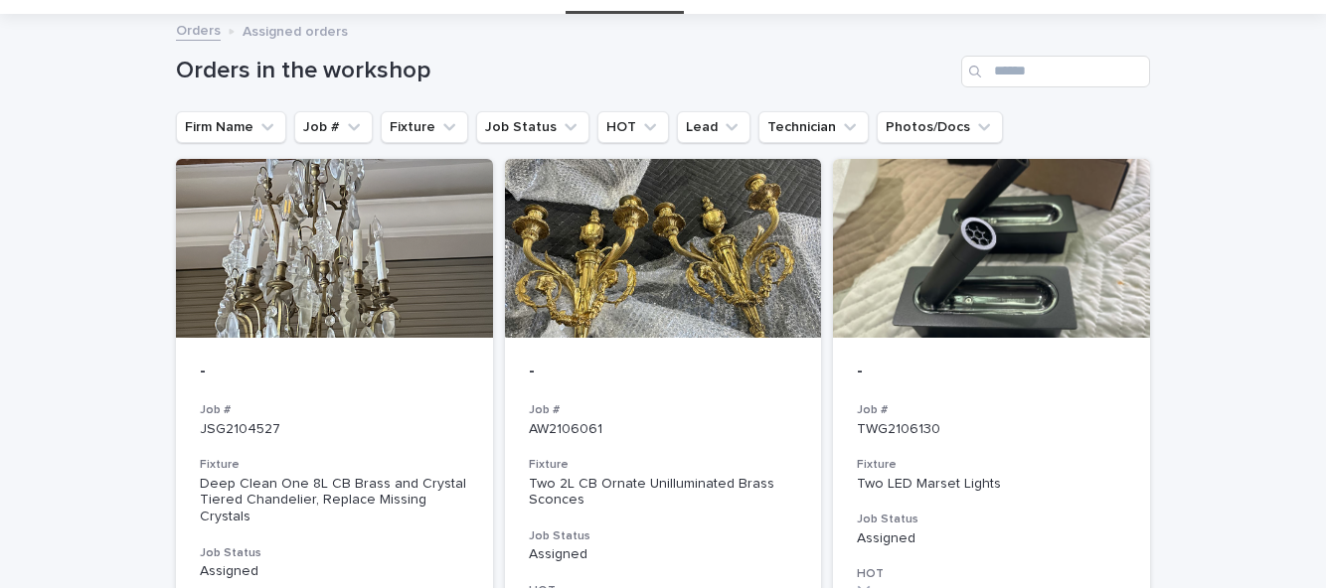
scroll to position [94, 0]
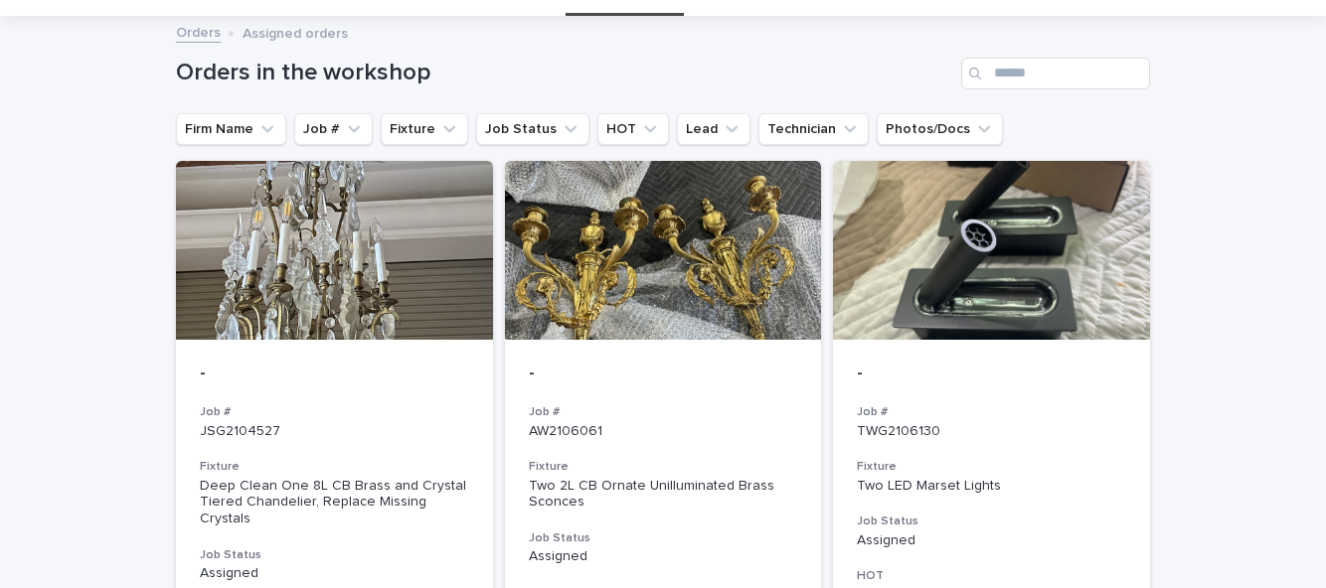
click at [695, 435] on p "AW2106061" at bounding box center [663, 431] width 269 height 17
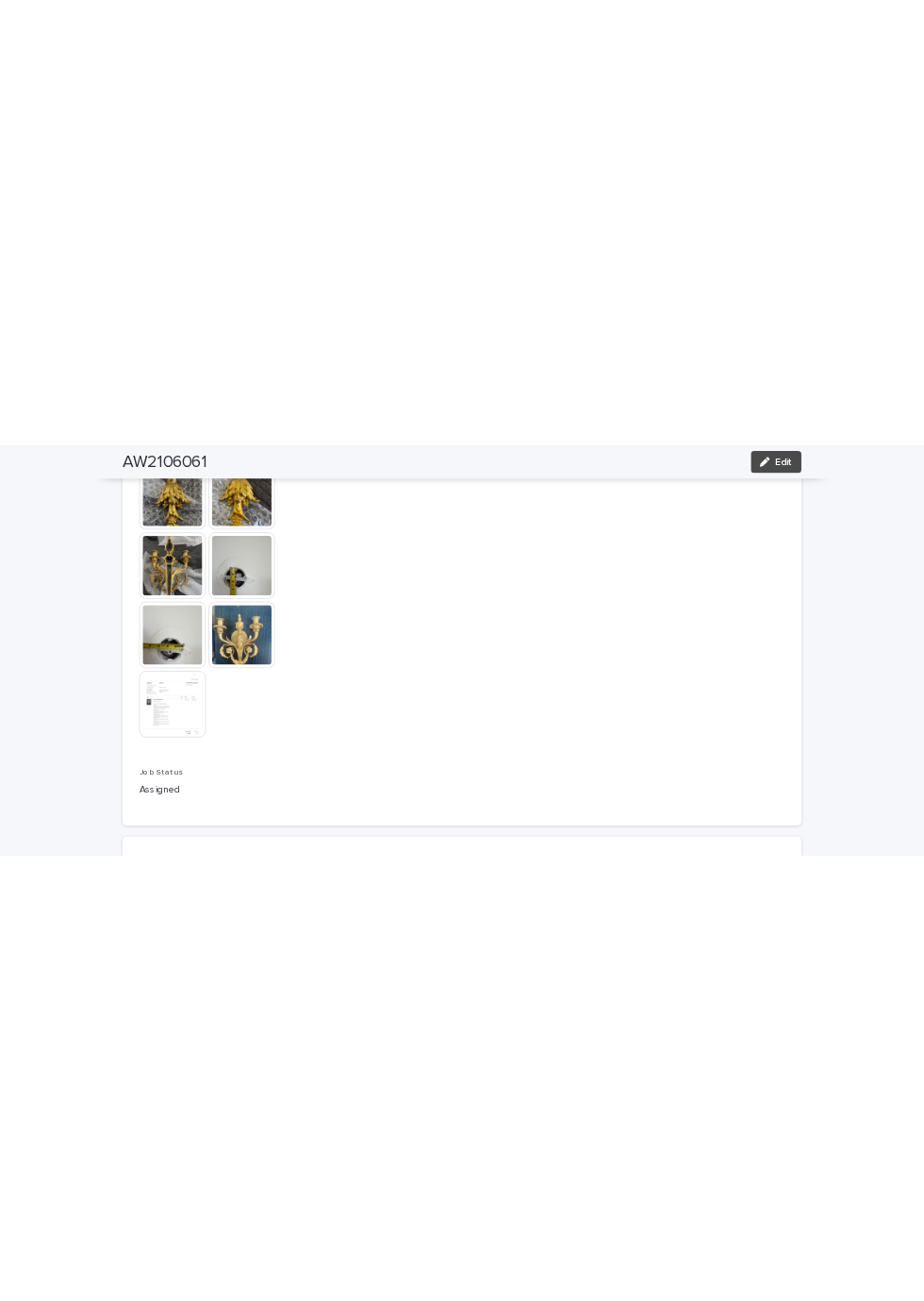
scroll to position [1171, 0]
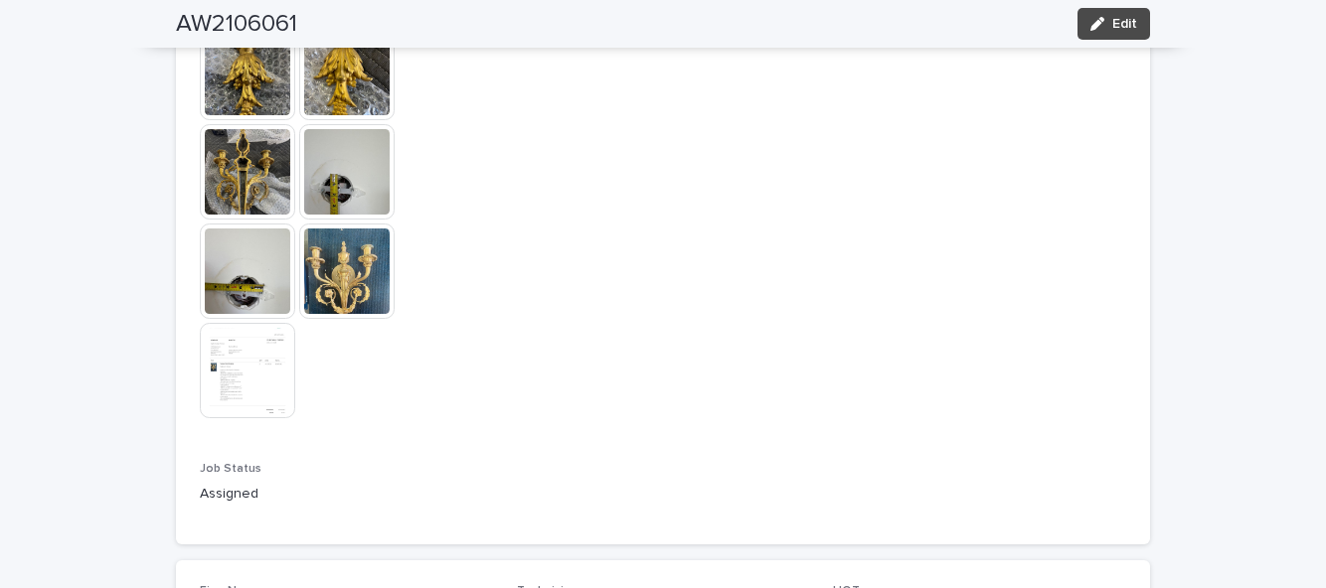
click at [364, 290] on img at bounding box center [346, 271] width 95 height 95
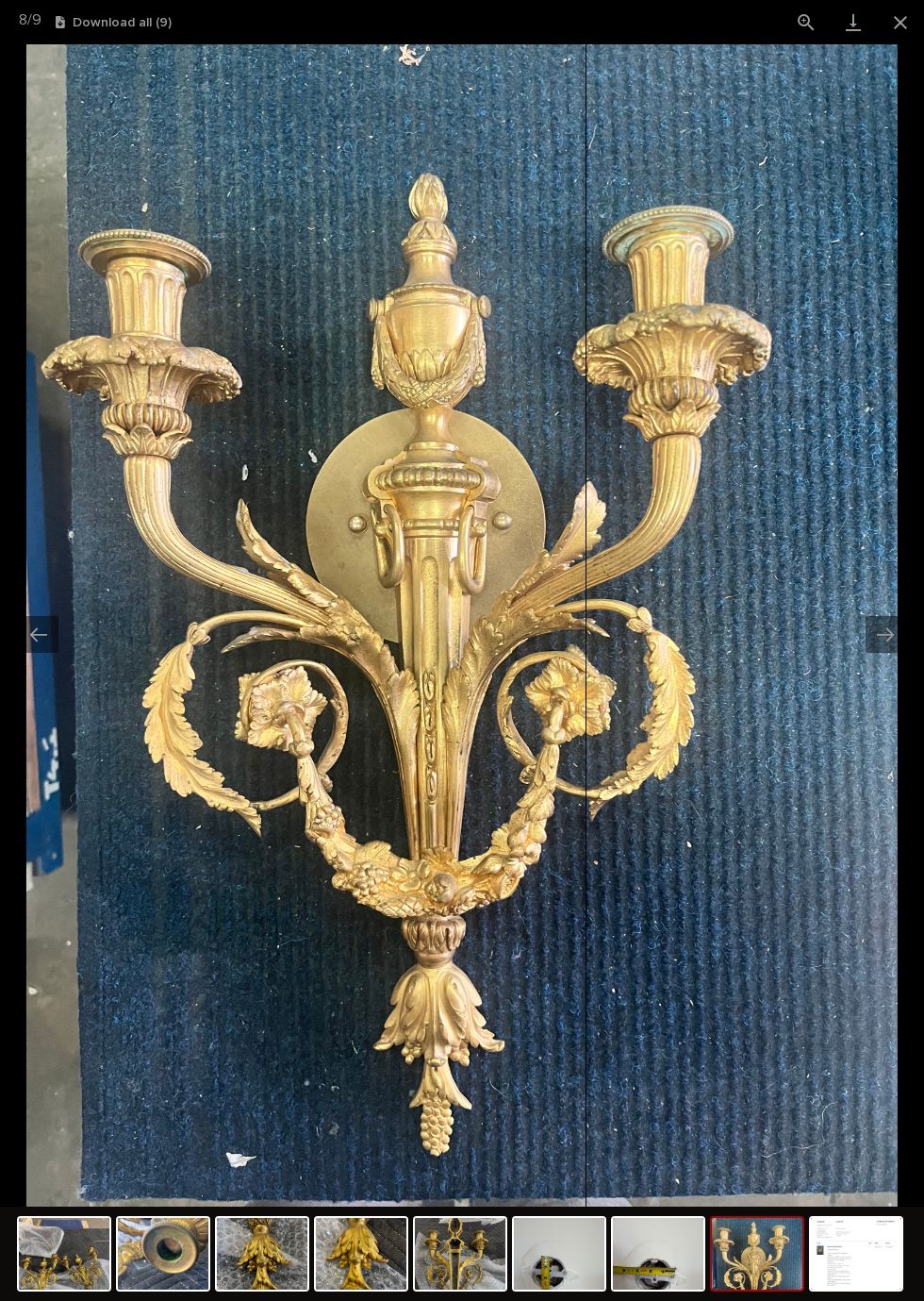
scroll to position [505, 0]
click at [552, 557] on img at bounding box center [462, 625] width 871 height 1162
click at [556, 557] on img at bounding box center [462, 625] width 871 height 1162
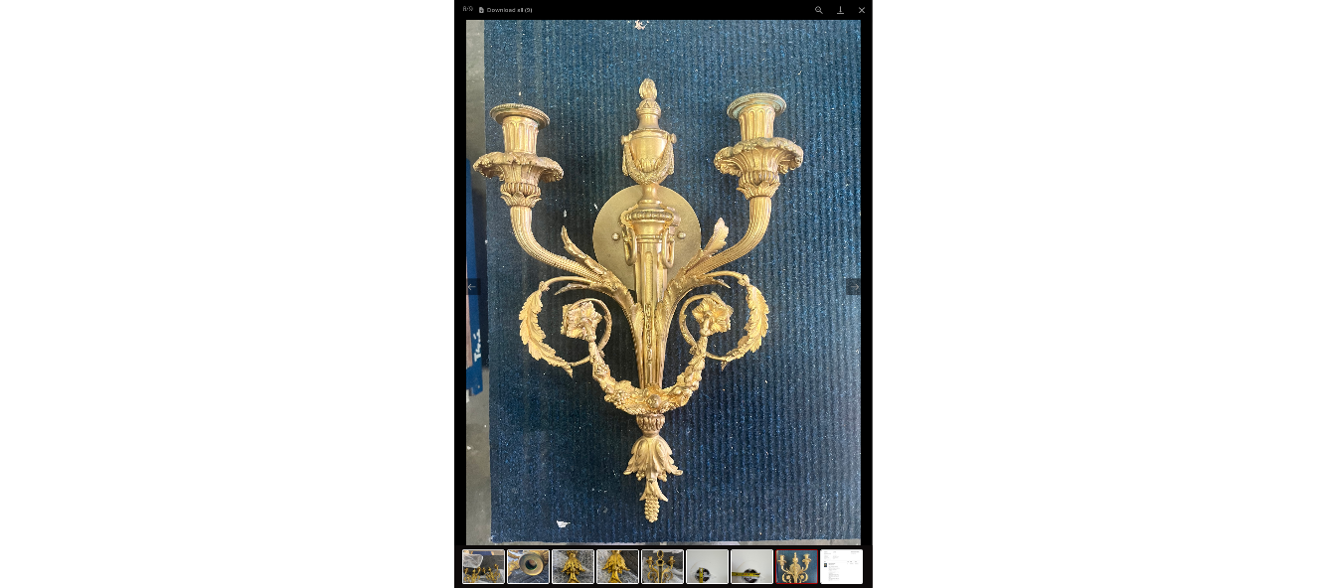
scroll to position [0, 0]
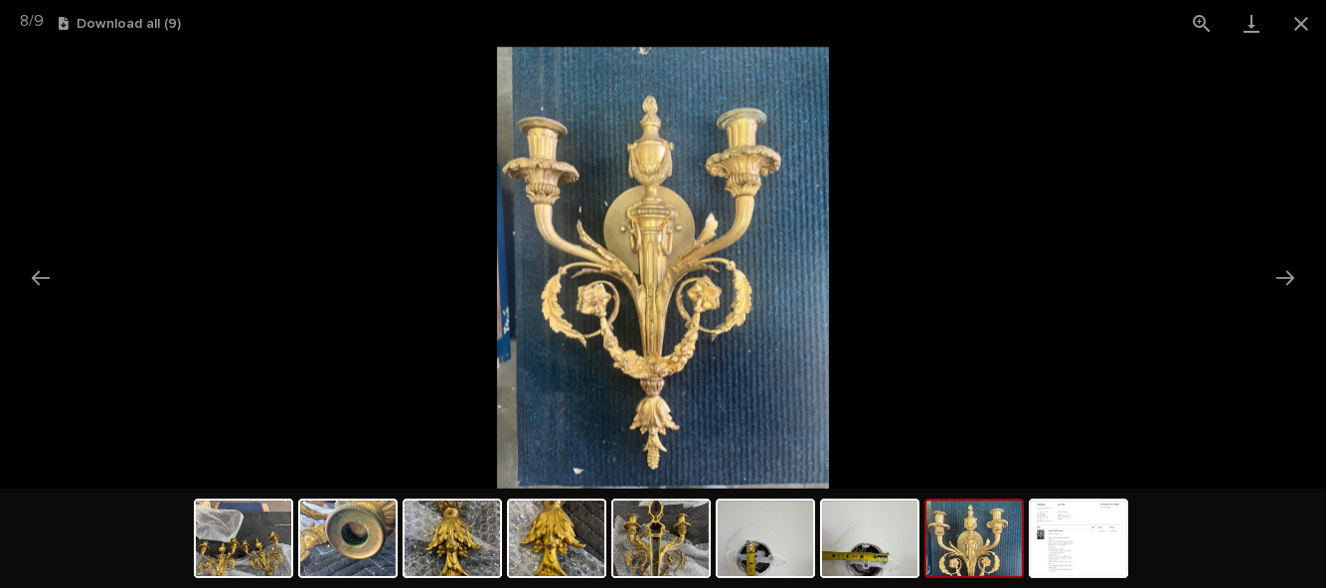
click at [1304, 30] on button "Close gallery" at bounding box center [1301, 23] width 50 height 47
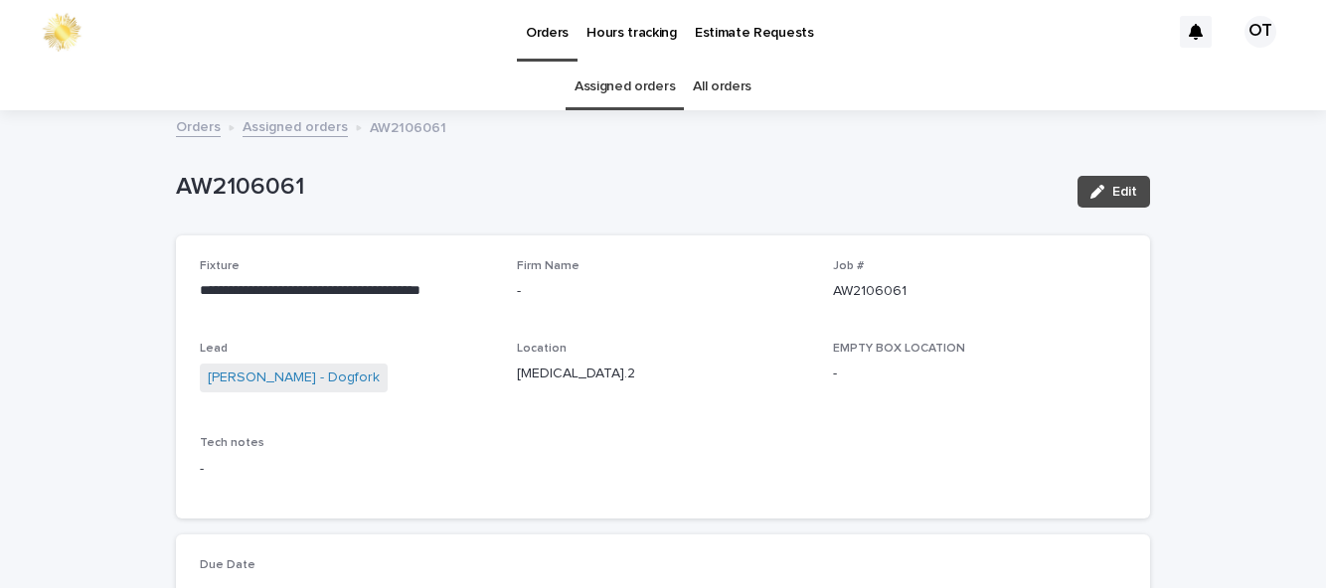
click at [649, 91] on link "Assigned orders" at bounding box center [624, 87] width 100 height 47
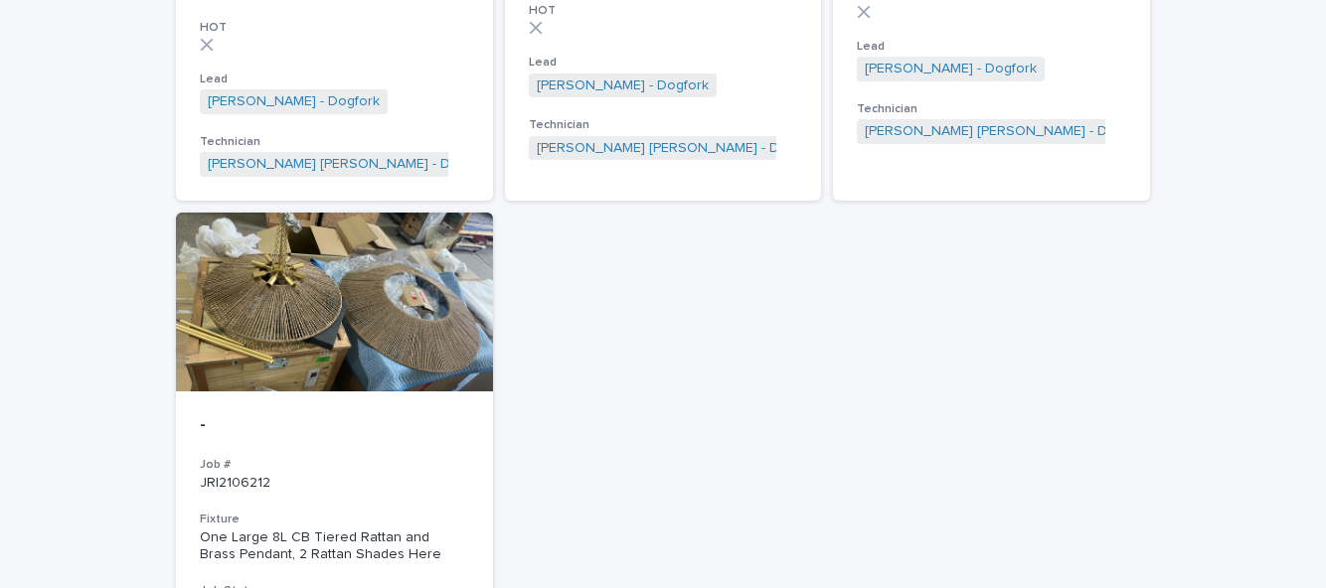
scroll to position [685, 0]
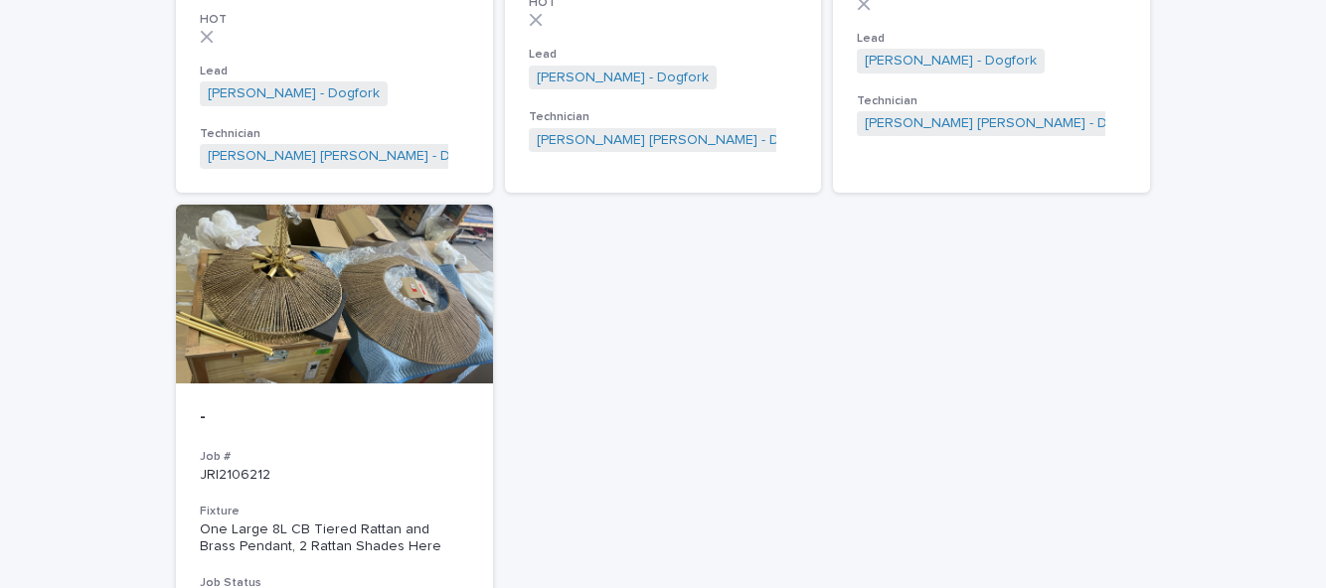
click at [219, 312] on div at bounding box center [334, 294] width 317 height 179
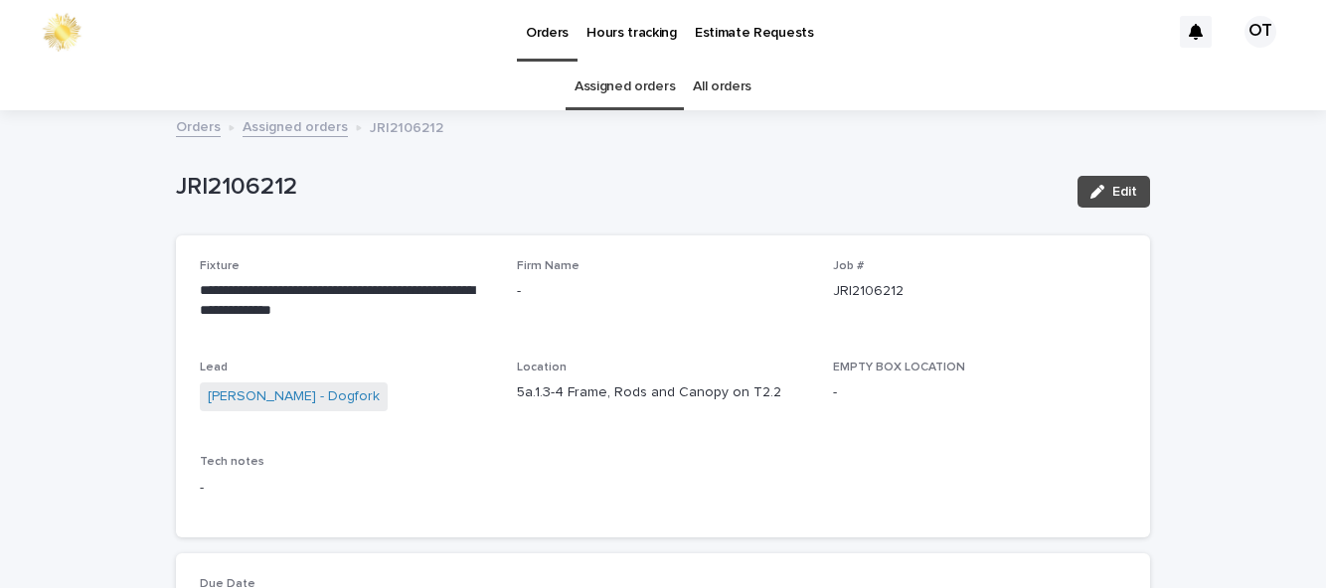
click at [642, 64] on link "Assigned orders" at bounding box center [624, 87] width 100 height 47
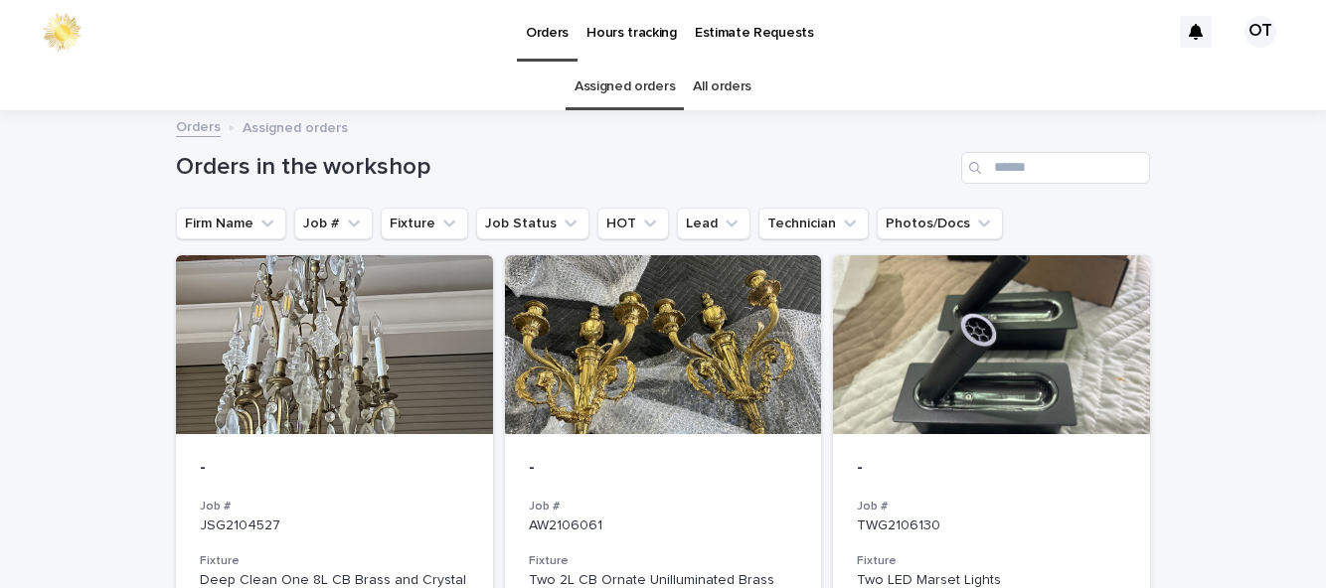
click at [1044, 255] on div at bounding box center [991, 344] width 317 height 179
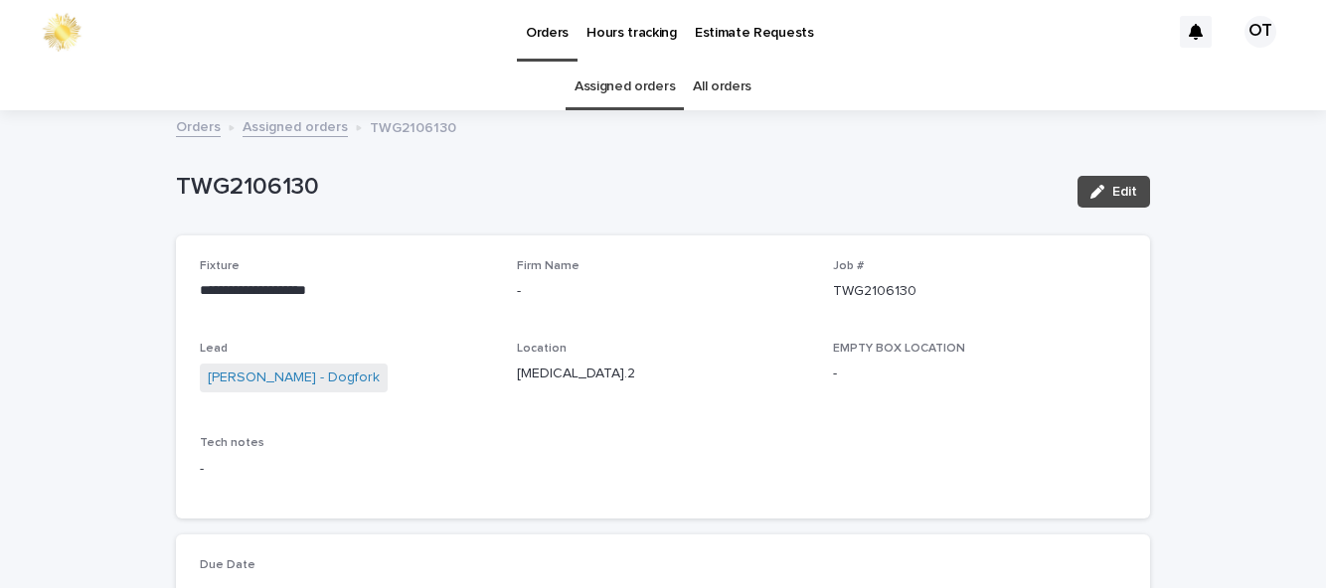
click at [657, 64] on link "Assigned orders" at bounding box center [624, 87] width 100 height 47
